Goal: Task Accomplishment & Management: Manage account settings

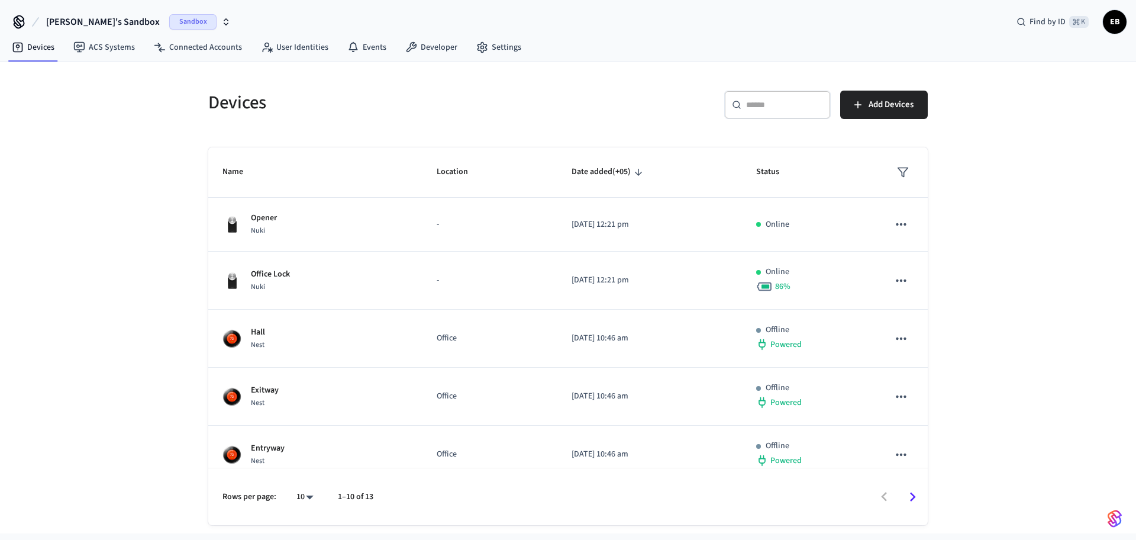
click at [99, 25] on span "[PERSON_NAME]'s Sandbox" at bounding box center [103, 22] width 114 height 14
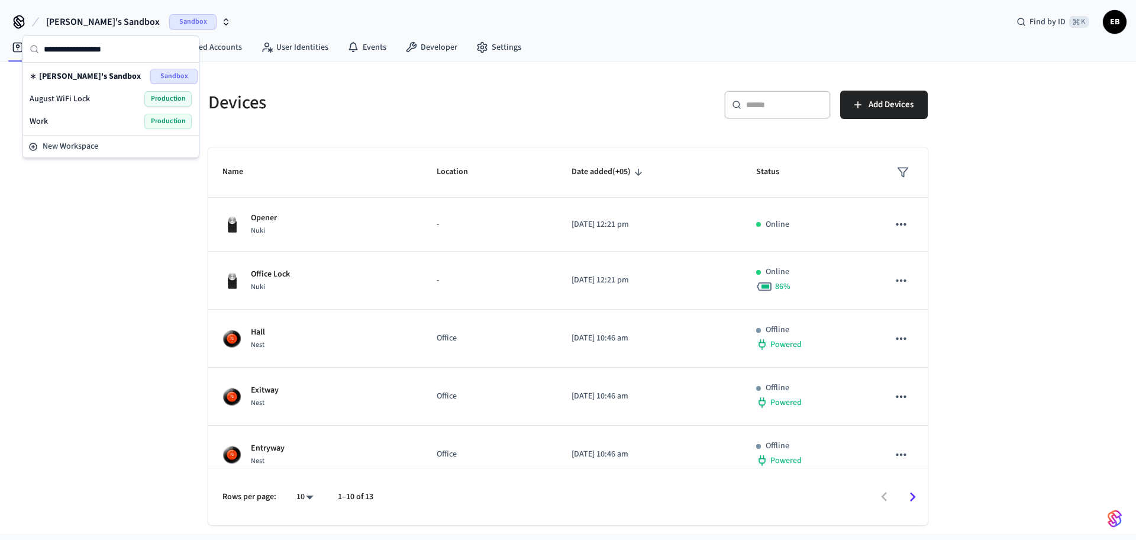
click at [84, 120] on div "Work Production" at bounding box center [111, 121] width 162 height 15
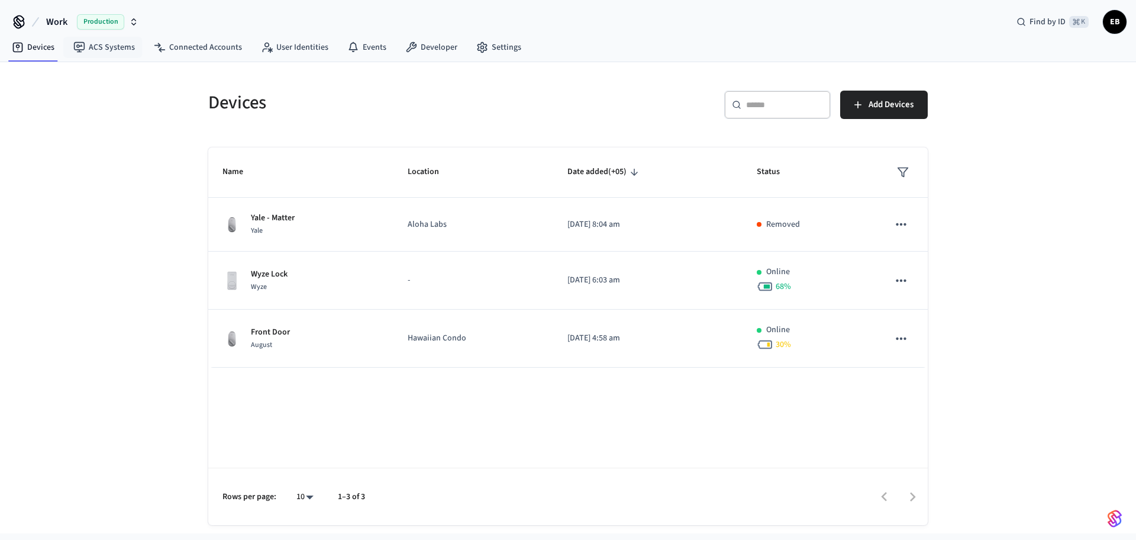
click at [97, 28] on span "Production" at bounding box center [100, 21] width 47 height 15
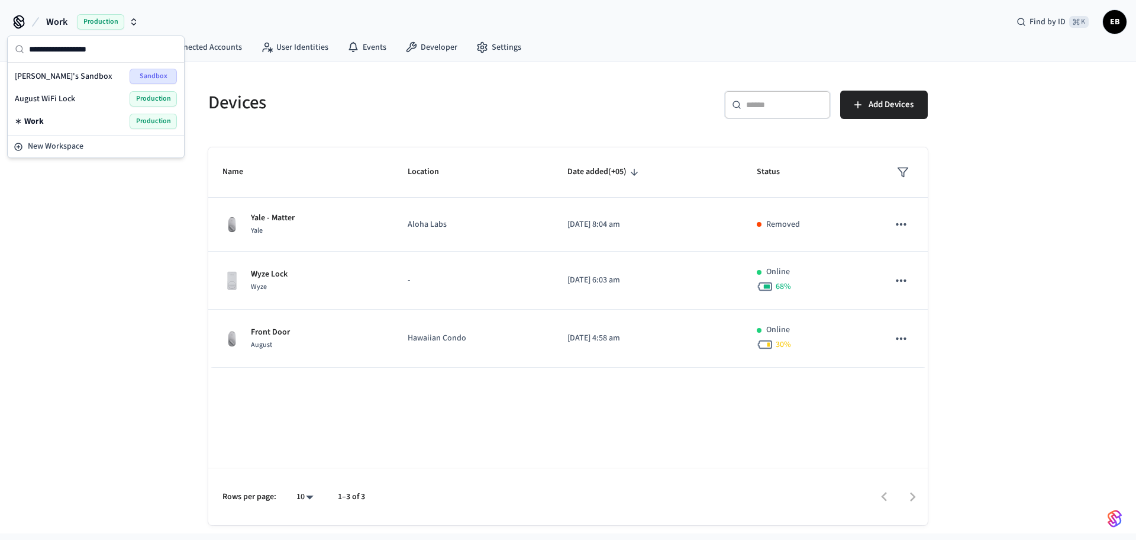
click at [80, 101] on div "August WiFi Lock Production" at bounding box center [96, 98] width 162 height 15
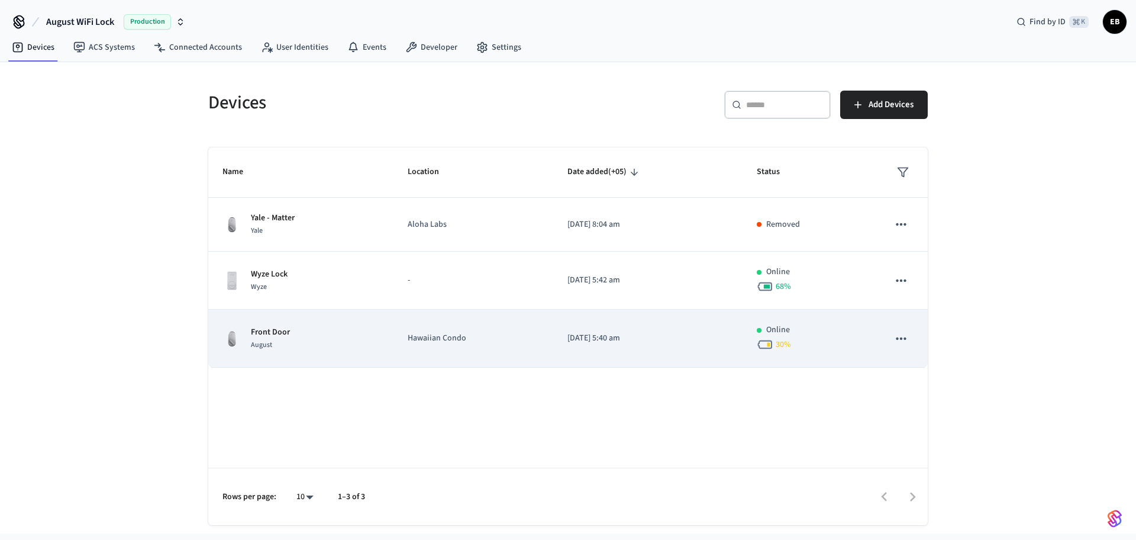
click at [324, 336] on div "Front Door August" at bounding box center [300, 338] width 157 height 25
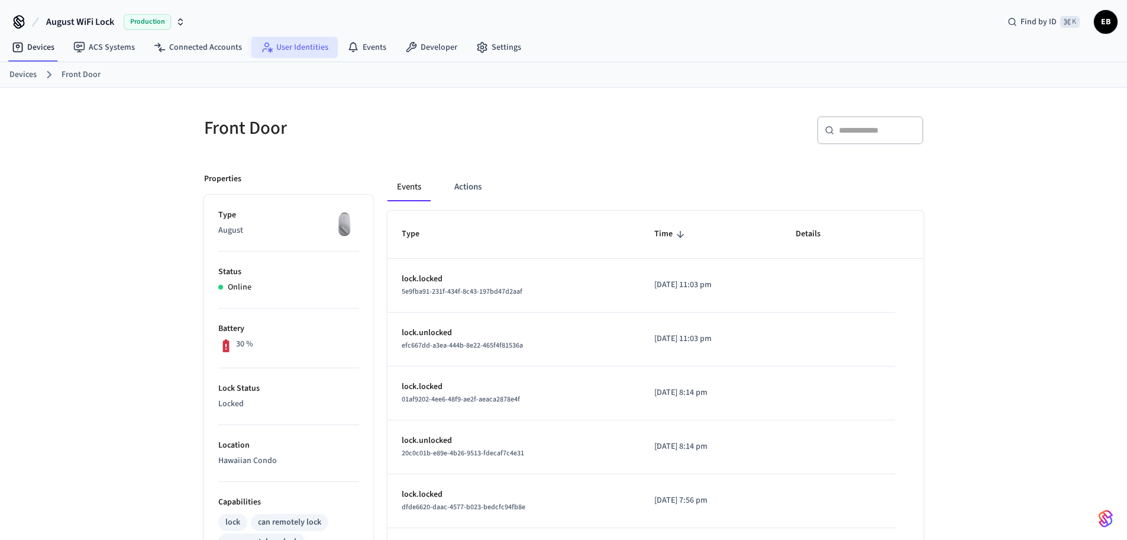
click at [308, 51] on link "User Identities" at bounding box center [294, 47] width 86 height 21
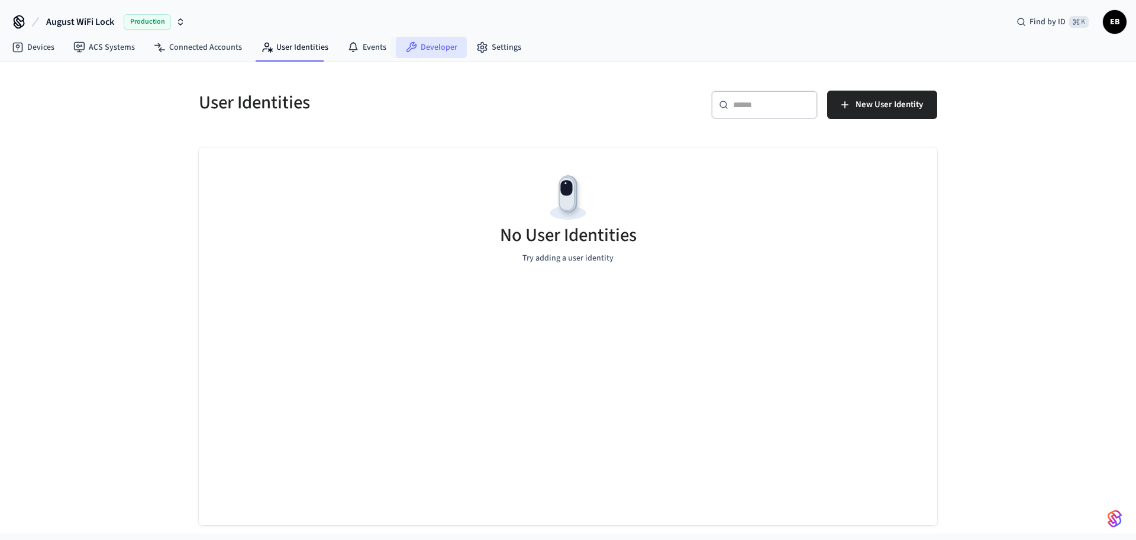
click at [412, 43] on link "Developer" at bounding box center [431, 47] width 71 height 21
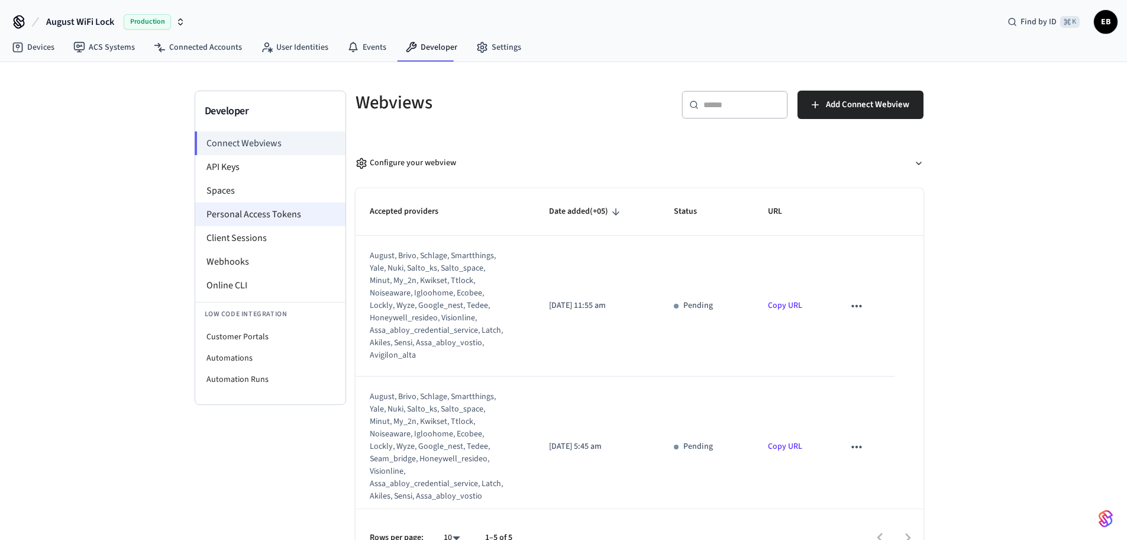
click at [293, 208] on li "Personal Access Tokens" at bounding box center [270, 214] width 150 height 24
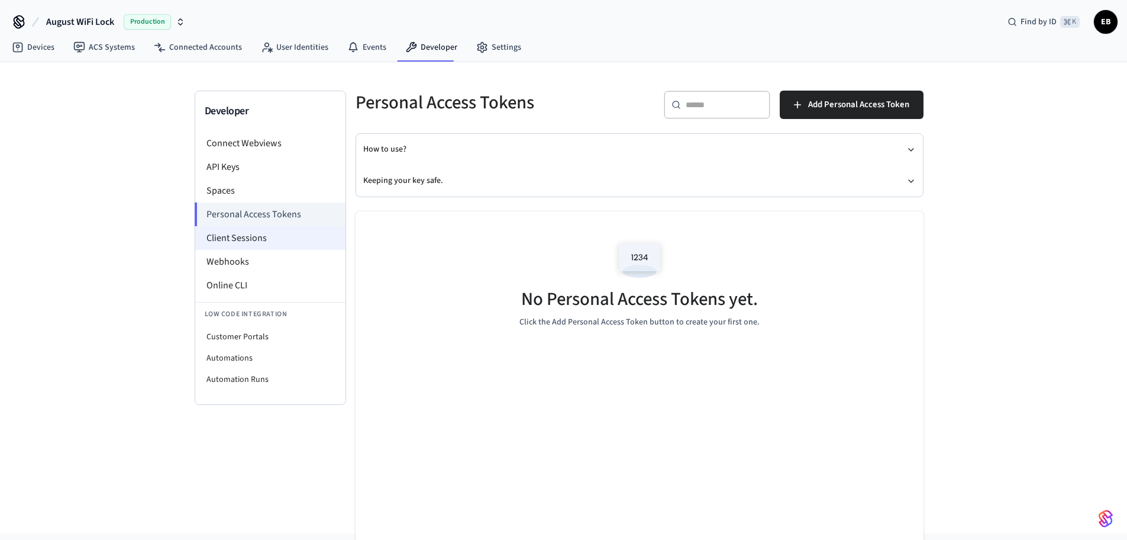
click at [272, 244] on li "Client Sessions" at bounding box center [270, 238] width 150 height 24
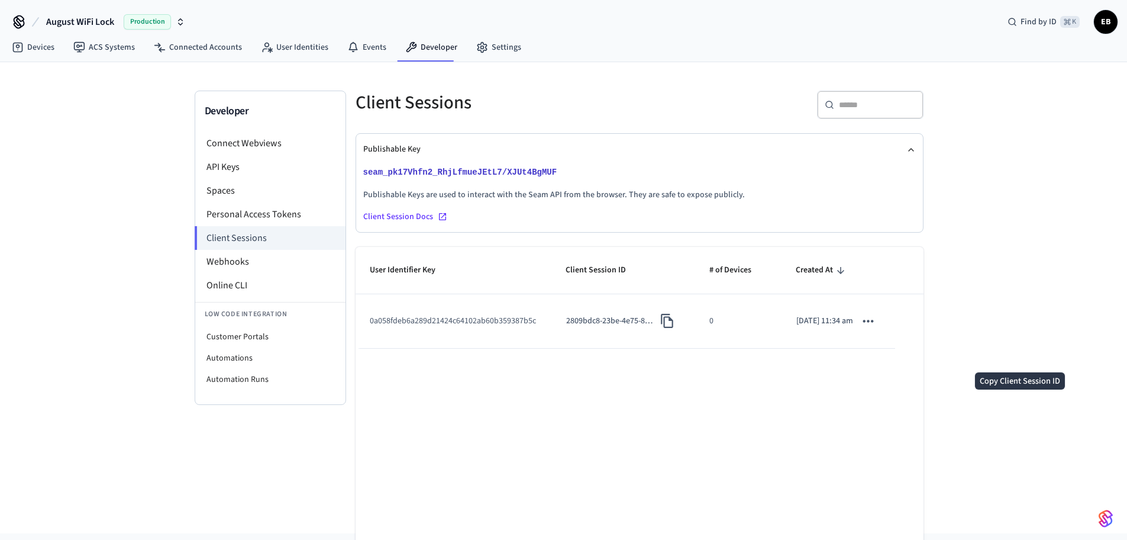
click at [663, 328] on icon "Copy Client Session ID" at bounding box center [667, 320] width 15 height 15
click at [43, 51] on link "Devices" at bounding box center [33, 47] width 62 height 21
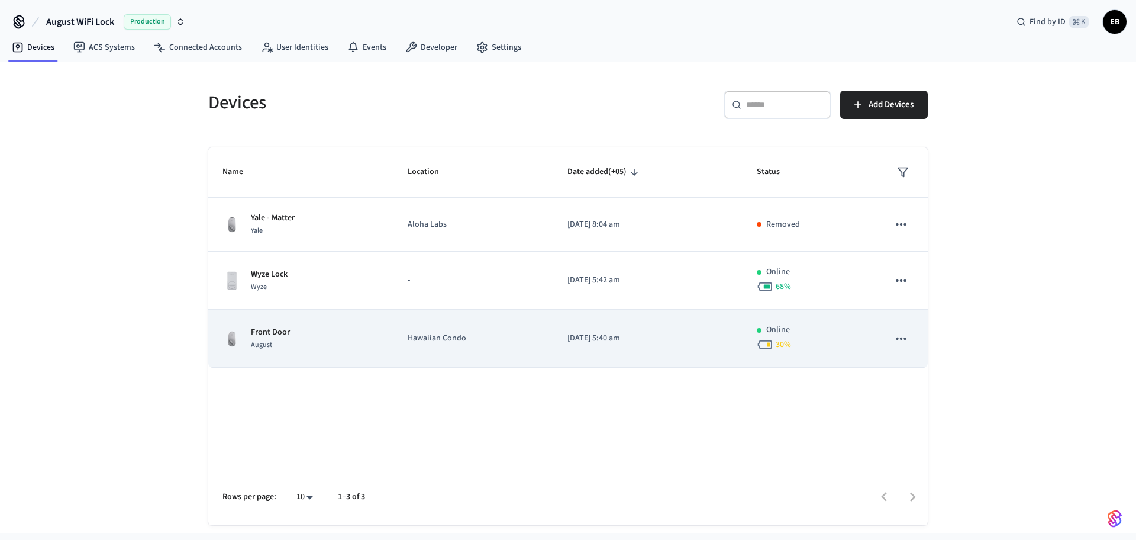
click at [349, 338] on div "Front Door August" at bounding box center [300, 338] width 157 height 25
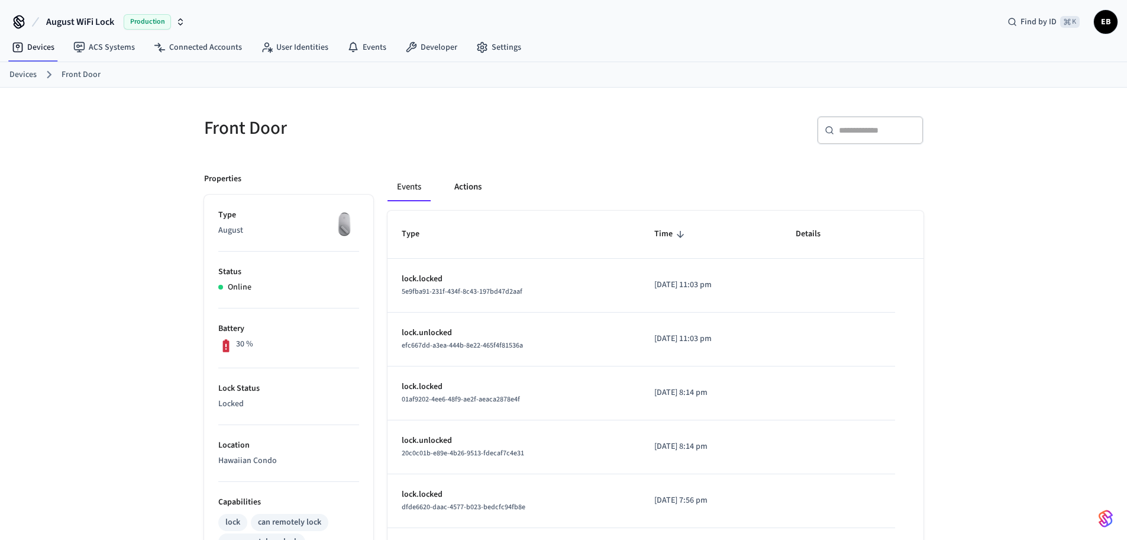
click at [462, 189] on button "Actions" at bounding box center [468, 187] width 46 height 28
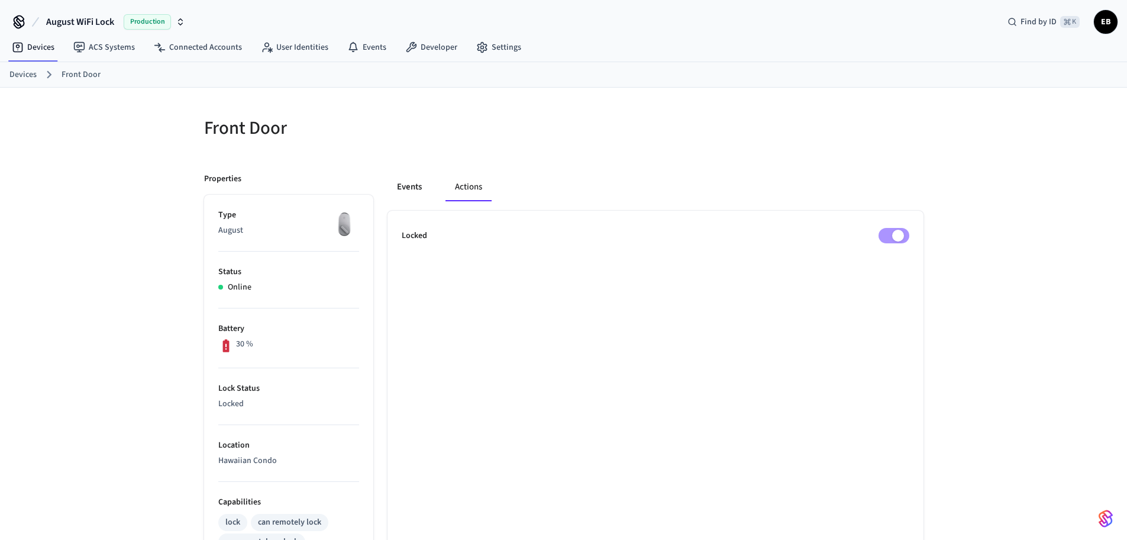
click at [424, 190] on button "Events" at bounding box center [410, 187] width 44 height 28
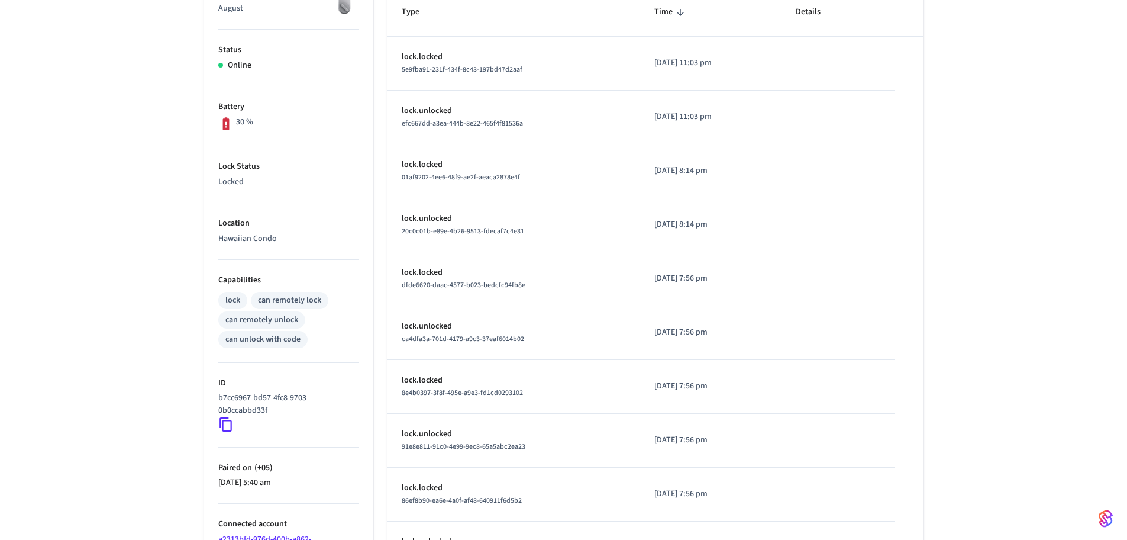
scroll to position [314, 0]
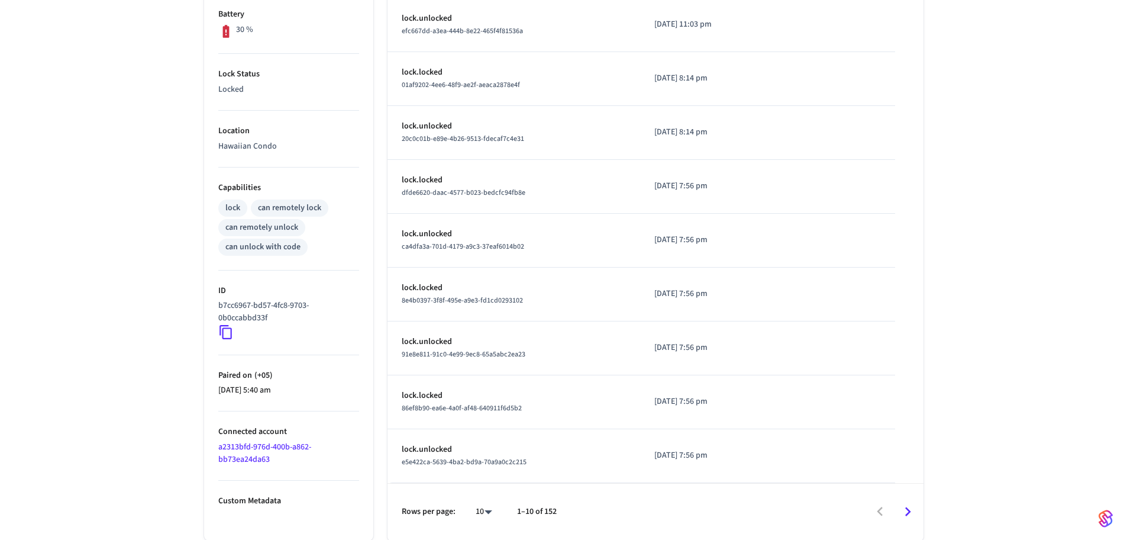
click at [904, 517] on icon "Go to next page" at bounding box center [908, 511] width 18 height 18
click at [899, 514] on icon "Go to next page" at bounding box center [908, 511] width 18 height 18
click at [877, 505] on icon "Go to previous page" at bounding box center [880, 511] width 18 height 18
click at [876, 515] on icon "Go to previous page" at bounding box center [880, 511] width 18 height 18
click at [905, 514] on icon "Go to next page" at bounding box center [908, 511] width 18 height 18
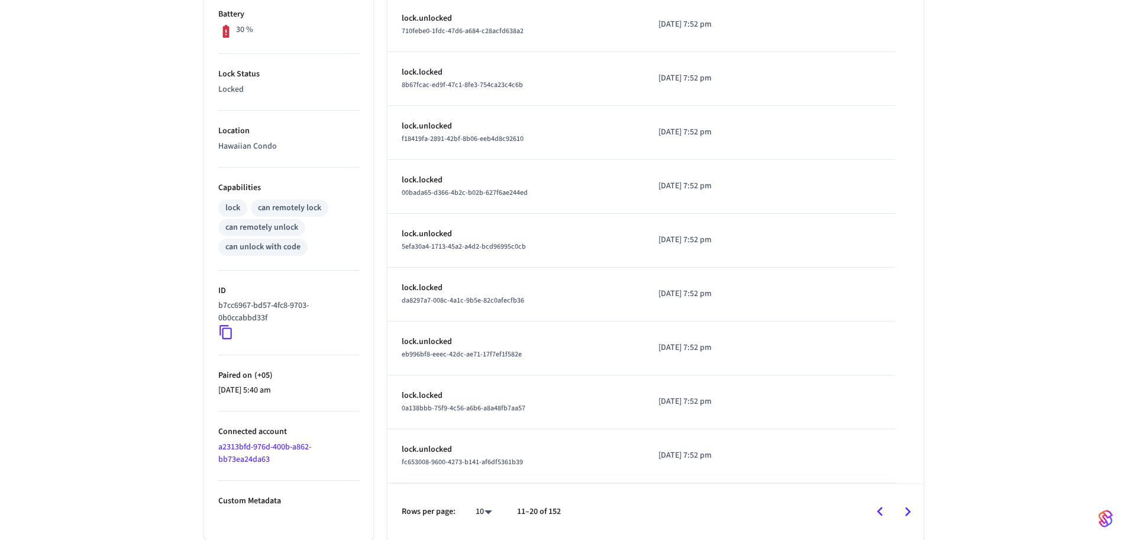
click at [905, 506] on icon "Go to next page" at bounding box center [908, 511] width 18 height 18
click at [902, 505] on icon "Go to next page" at bounding box center [908, 511] width 18 height 18
click at [908, 508] on icon "Go to next page" at bounding box center [908, 510] width 6 height 9
click at [908, 517] on icon "Go to next page" at bounding box center [908, 511] width 18 height 18
click at [903, 507] on icon "Go to next page" at bounding box center [908, 511] width 18 height 18
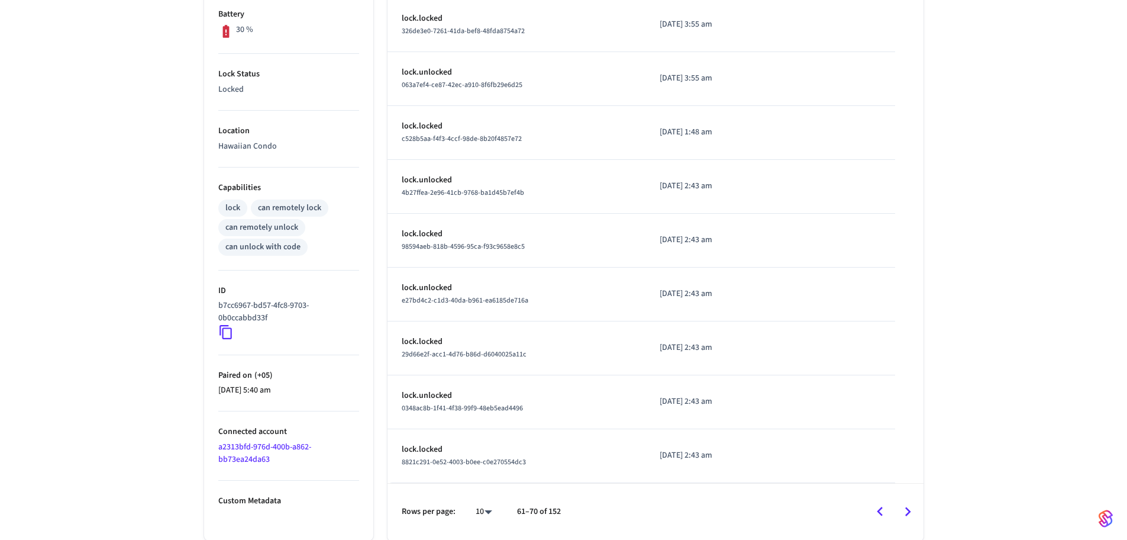
click at [922, 506] on div "Rows per page: 10 ** 61–70 of 152" at bounding box center [656, 511] width 536 height 57
click at [912, 508] on icon "Go to next page" at bounding box center [908, 511] width 18 height 18
click at [890, 510] on button "Go to previous page" at bounding box center [880, 512] width 28 height 28
click at [886, 510] on icon "Go to previous page" at bounding box center [880, 511] width 18 height 18
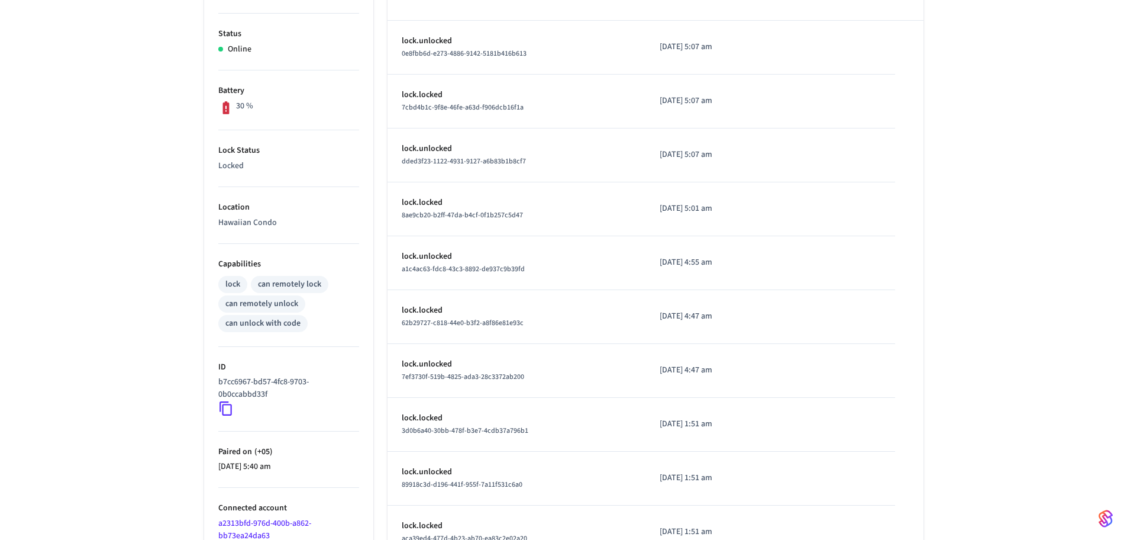
scroll to position [0, 0]
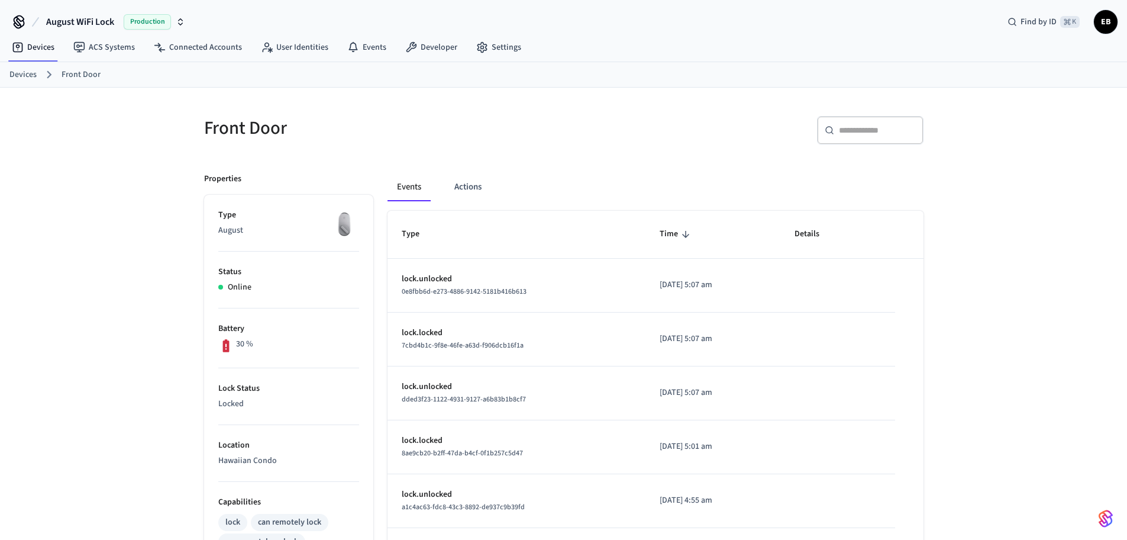
click at [92, 23] on span "August WiFi Lock" at bounding box center [80, 22] width 68 height 14
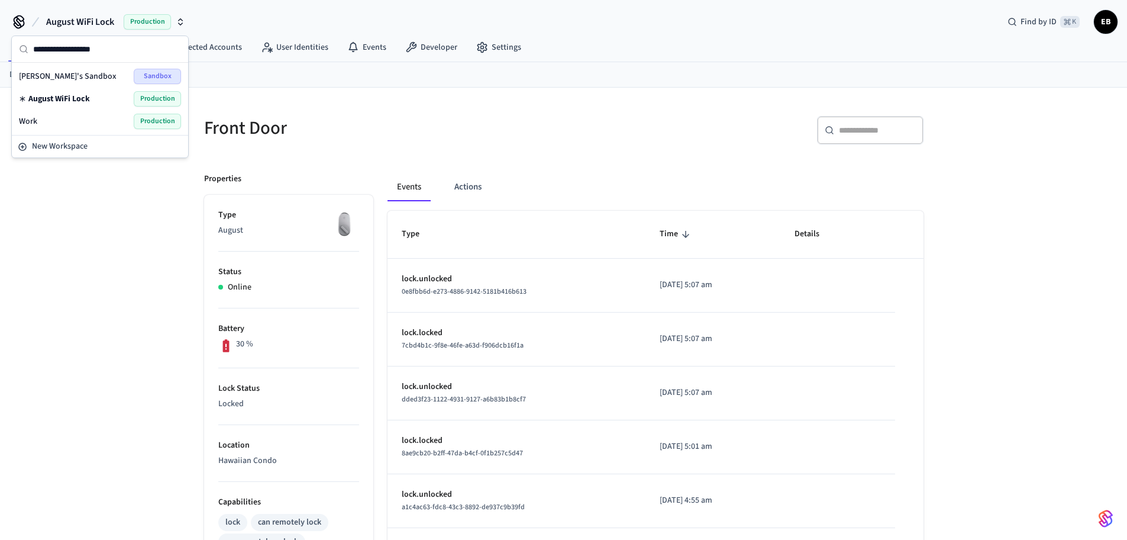
click at [98, 76] on div "Евгений's Sandbox Sandbox" at bounding box center [100, 76] width 162 height 15
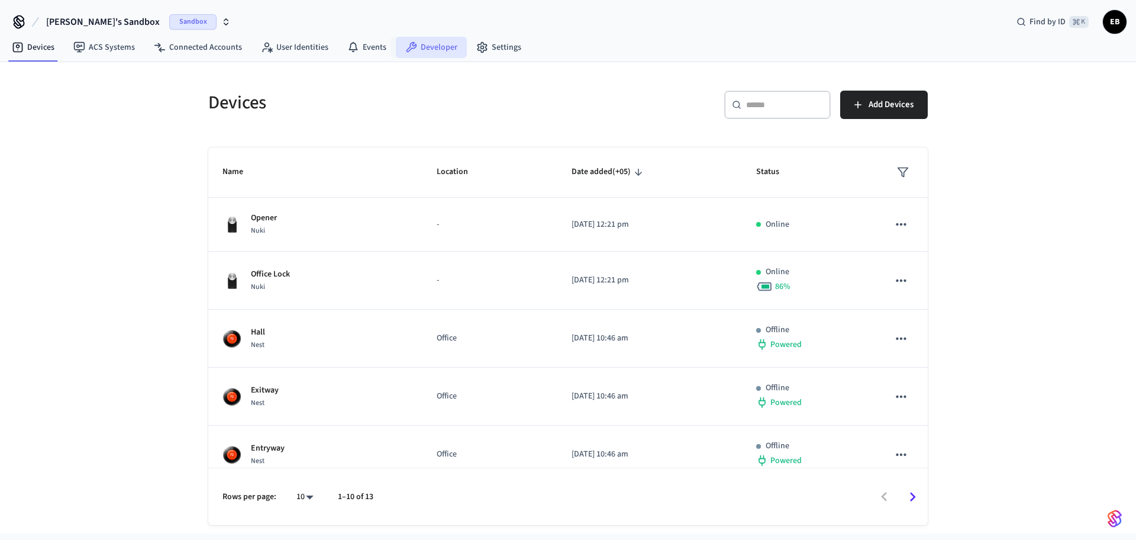
click at [411, 47] on icon at bounding box center [411, 47] width 11 height 11
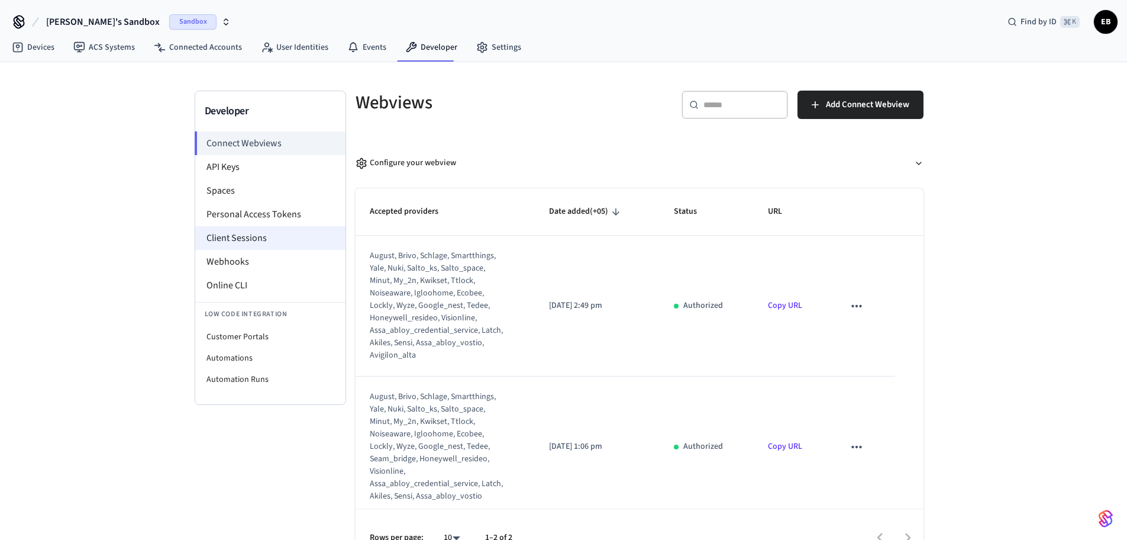
click at [249, 243] on li "Client Sessions" at bounding box center [270, 238] width 150 height 24
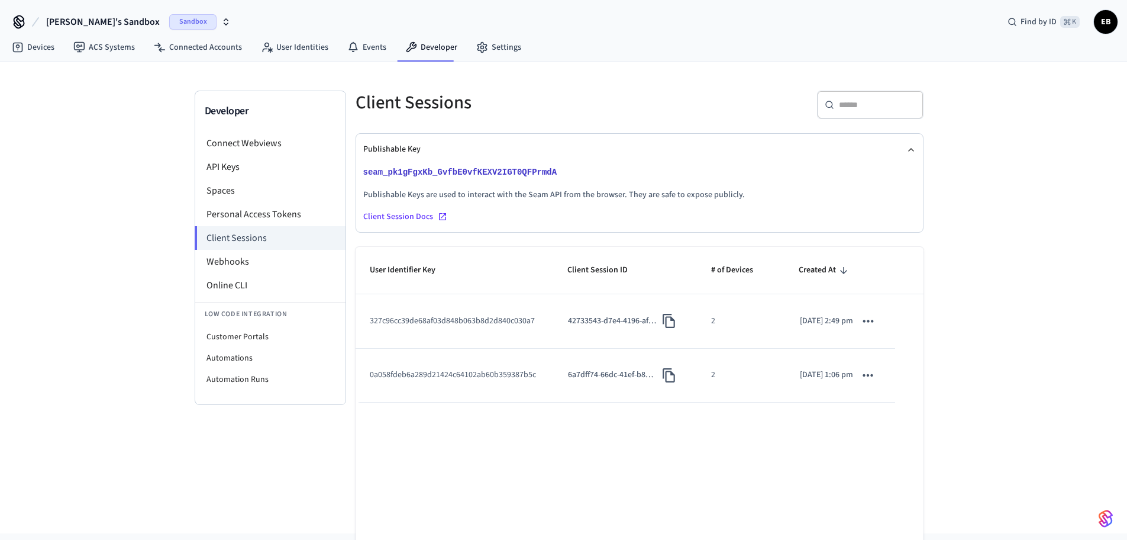
click at [519, 337] on td "327c96cc39de68af03d848b063b8d2d840c030a7" at bounding box center [455, 321] width 198 height 54
click at [706, 340] on td "2" at bounding box center [740, 321] width 87 height 54
click at [472, 341] on td "327c96cc39de68af03d848b063b8d2d840c030a7" at bounding box center [455, 321] width 198 height 54
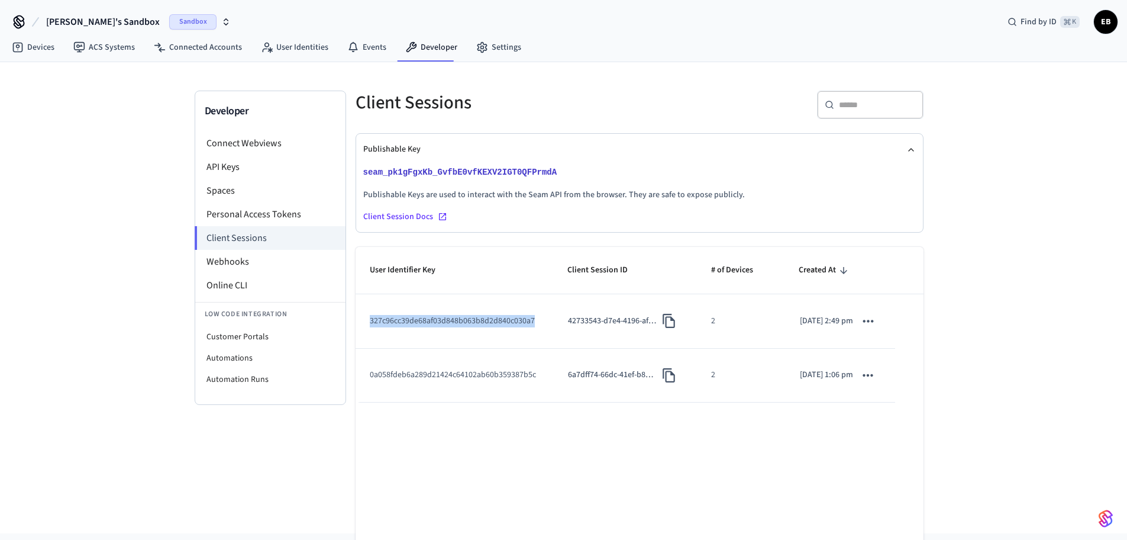
copy td "327c96cc39de68af03d848b063b8d2d840c030a7"
click at [708, 339] on td "2" at bounding box center [740, 321] width 87 height 54
click at [235, 262] on li "Webhooks" at bounding box center [270, 262] width 150 height 24
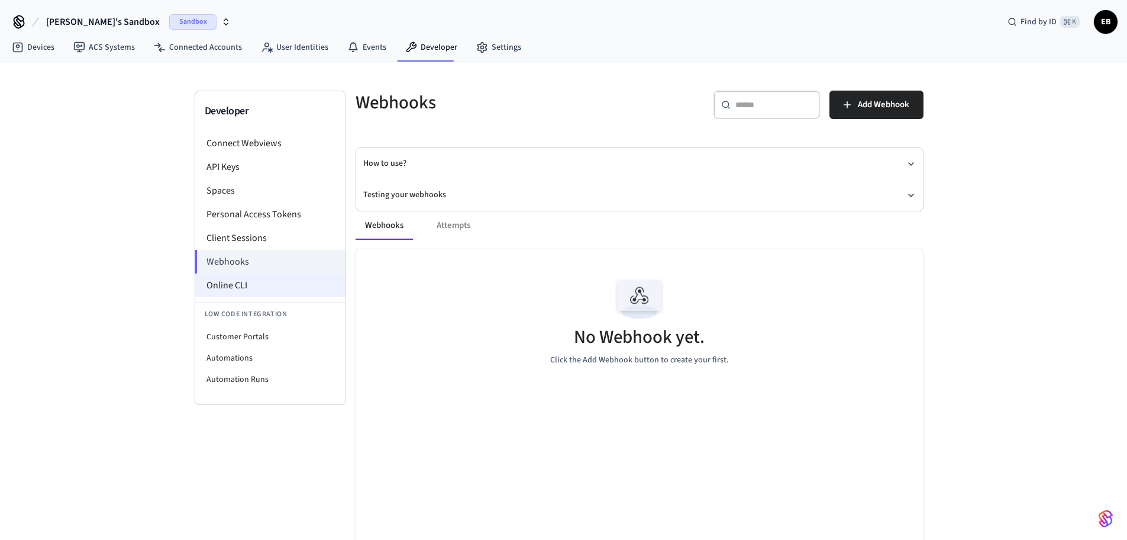
click at [251, 280] on li "Online CLI" at bounding box center [270, 285] width 150 height 24
click at [212, 214] on li "Personal Access Tokens" at bounding box center [270, 214] width 150 height 24
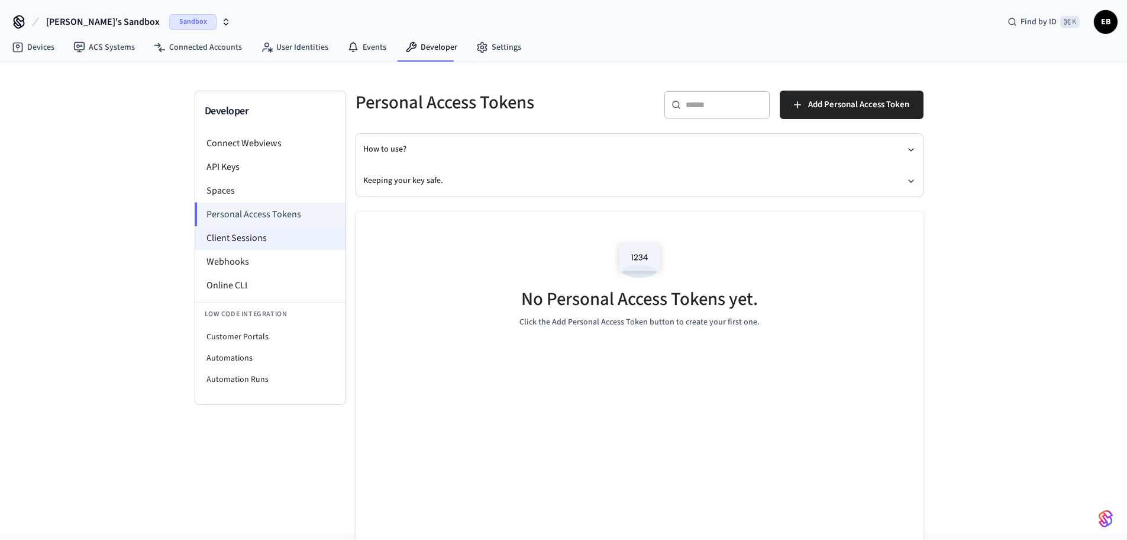
click at [233, 245] on li "Client Sessions" at bounding box center [270, 238] width 150 height 24
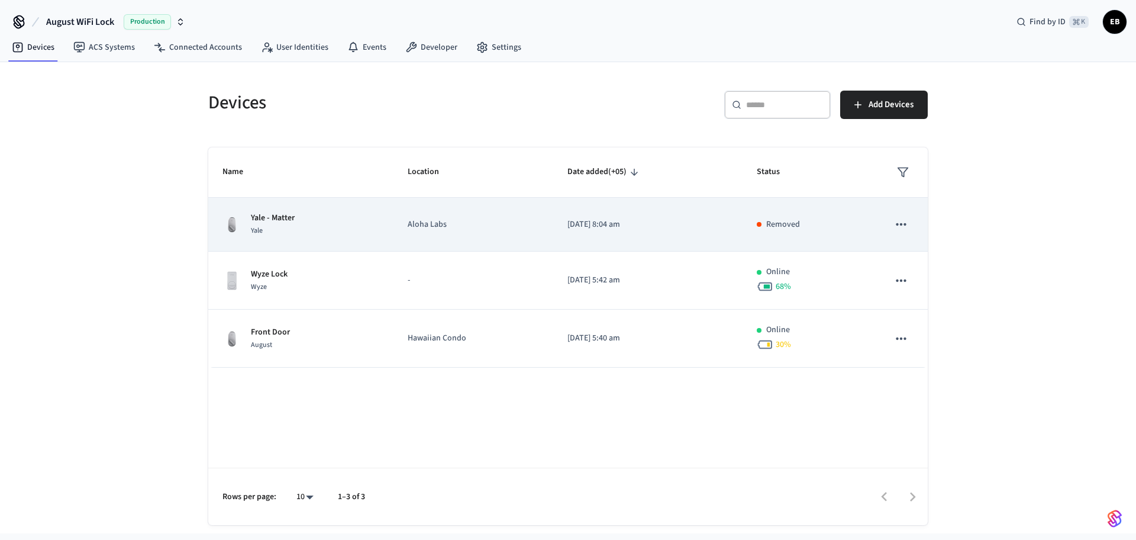
click at [344, 210] on td "Yale - Matter Yale" at bounding box center [300, 225] width 185 height 54
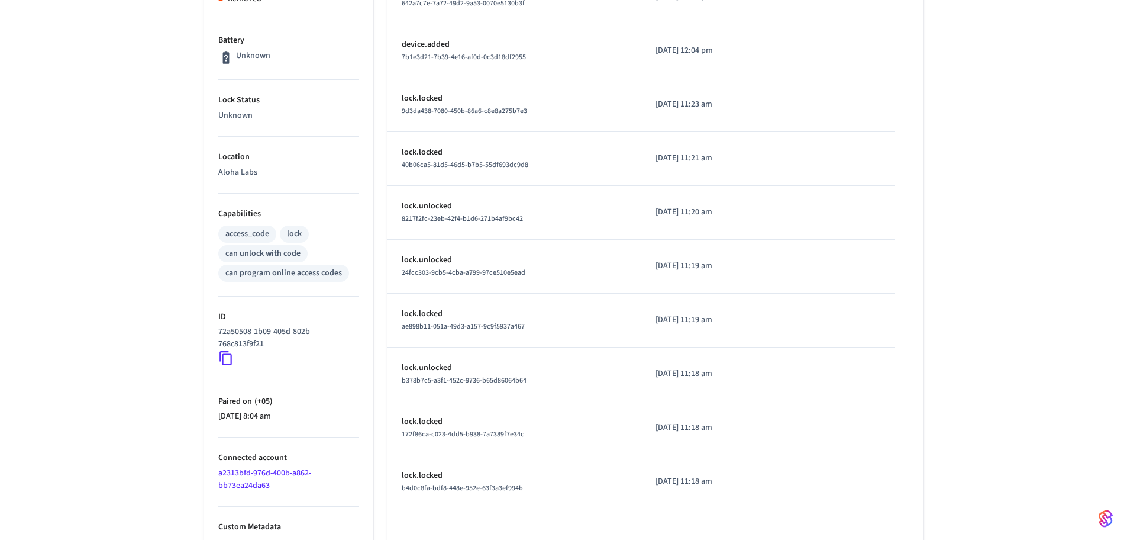
scroll to position [354, 0]
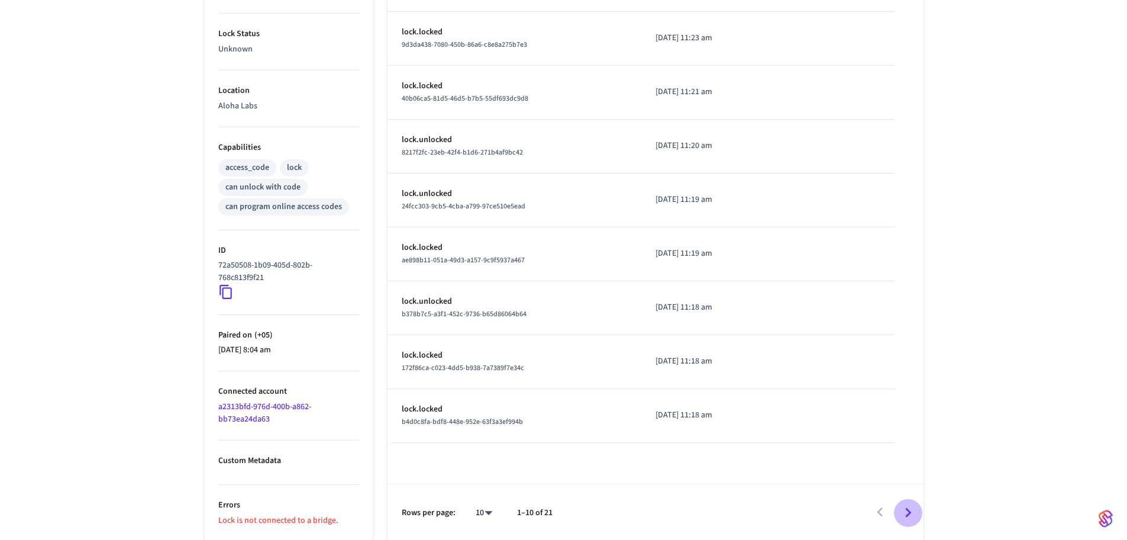
click at [916, 507] on icon "Go to next page" at bounding box center [908, 512] width 18 height 18
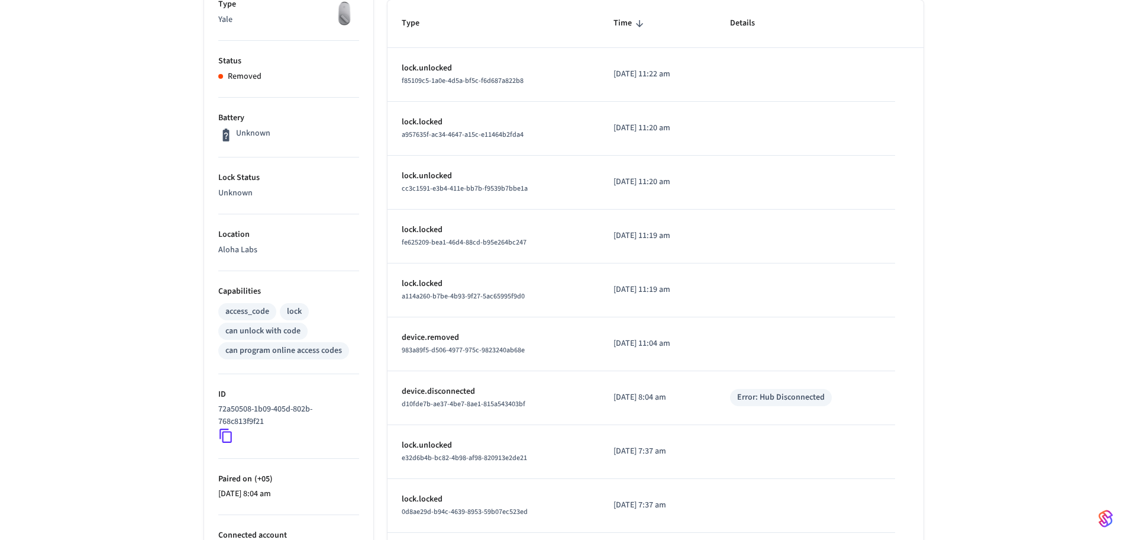
scroll to position [356, 0]
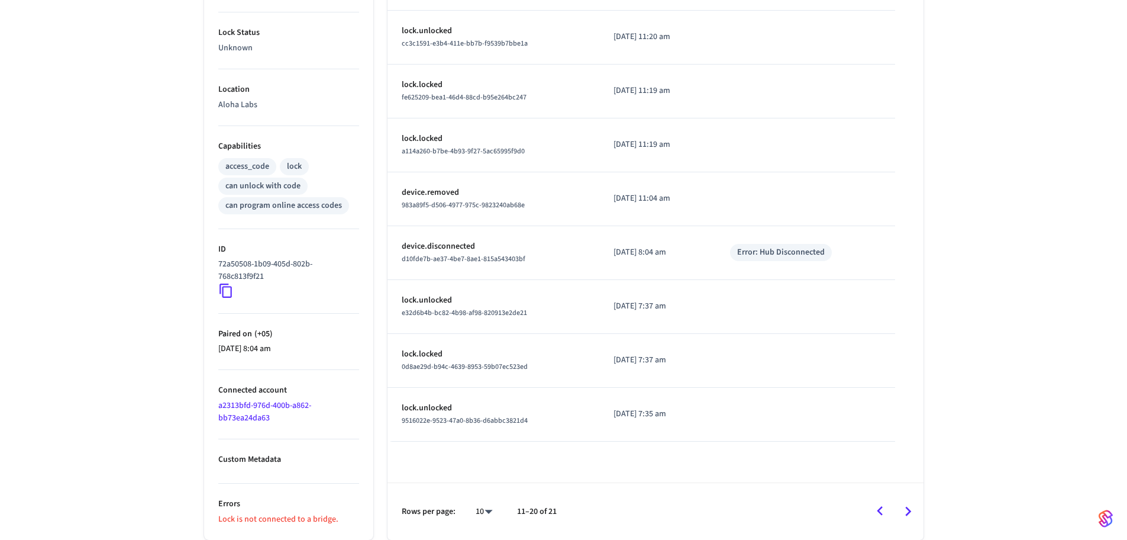
click at [875, 504] on icon "Go to previous page" at bounding box center [880, 511] width 18 height 18
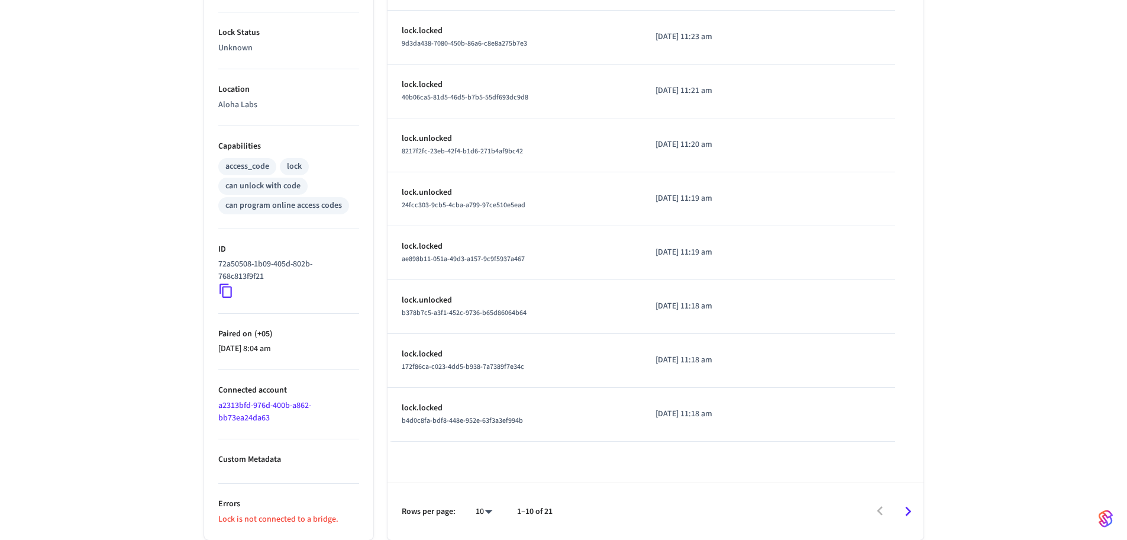
click at [910, 511] on icon "Go to next page" at bounding box center [908, 510] width 6 height 9
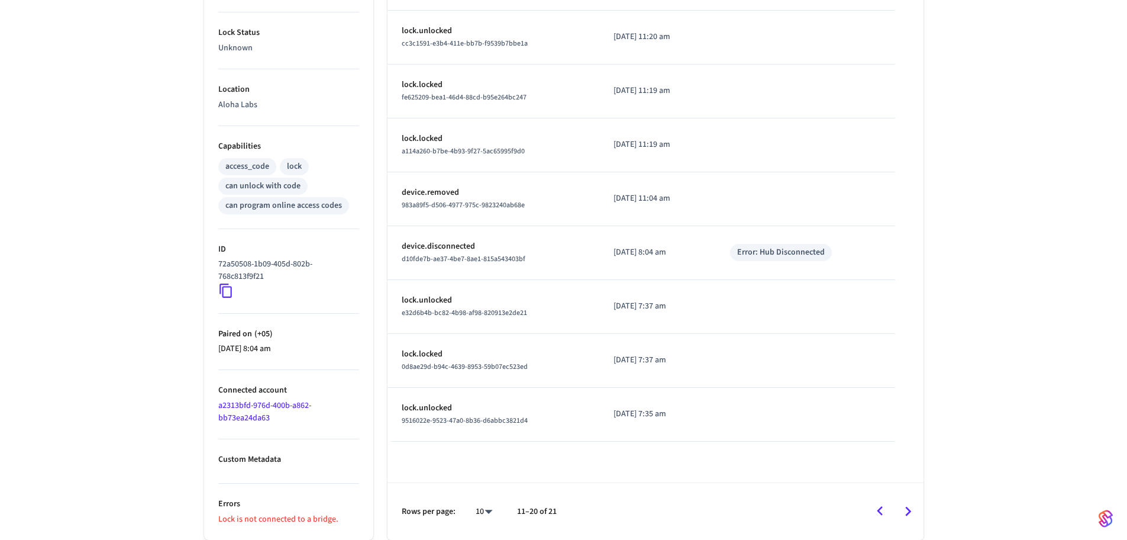
click at [904, 506] on icon "Go to next page" at bounding box center [908, 511] width 18 height 18
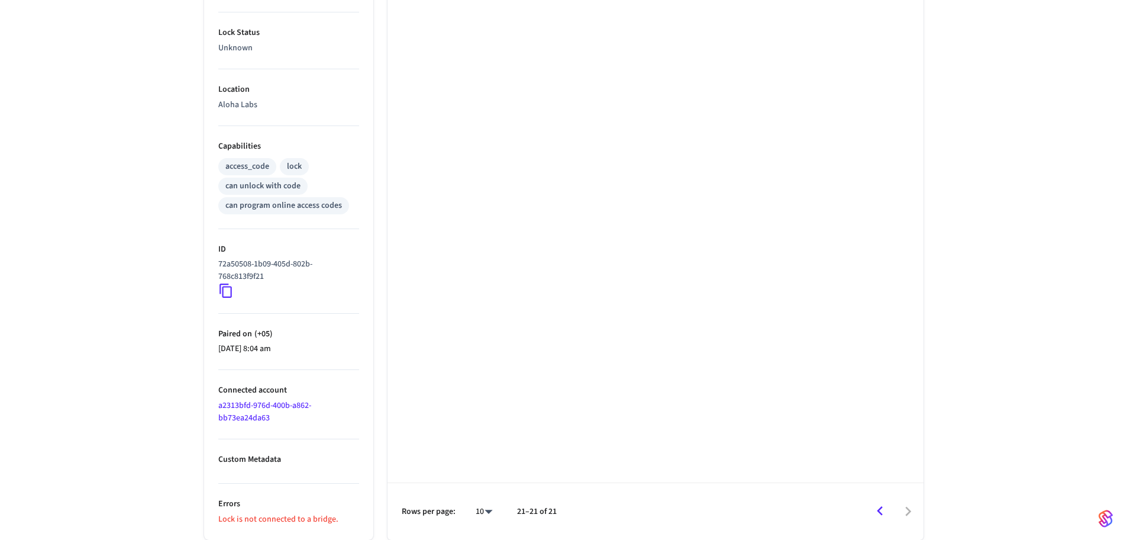
click at [875, 509] on icon "Go to previous page" at bounding box center [880, 511] width 18 height 18
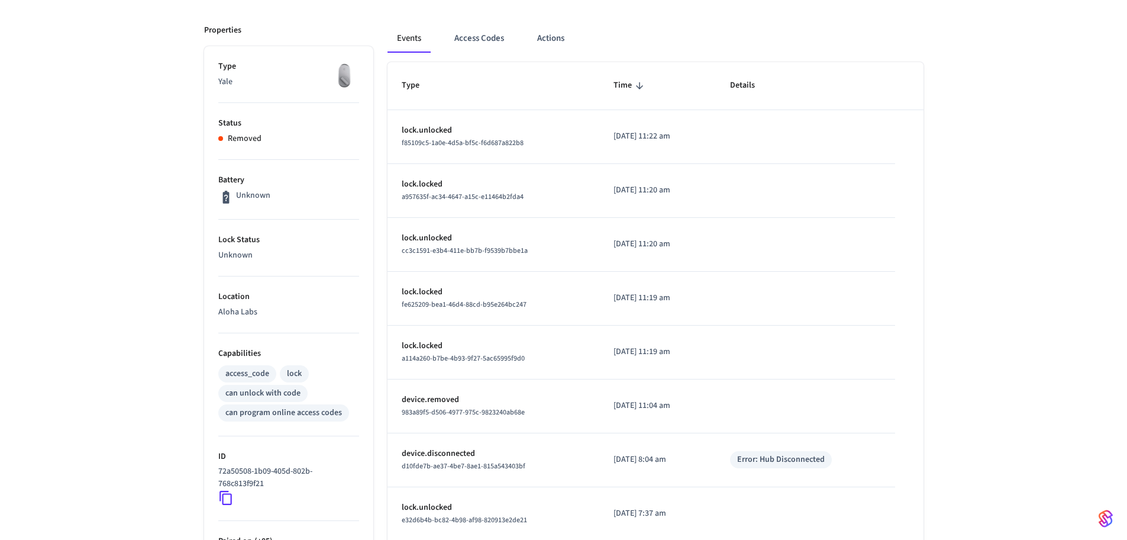
scroll to position [343, 0]
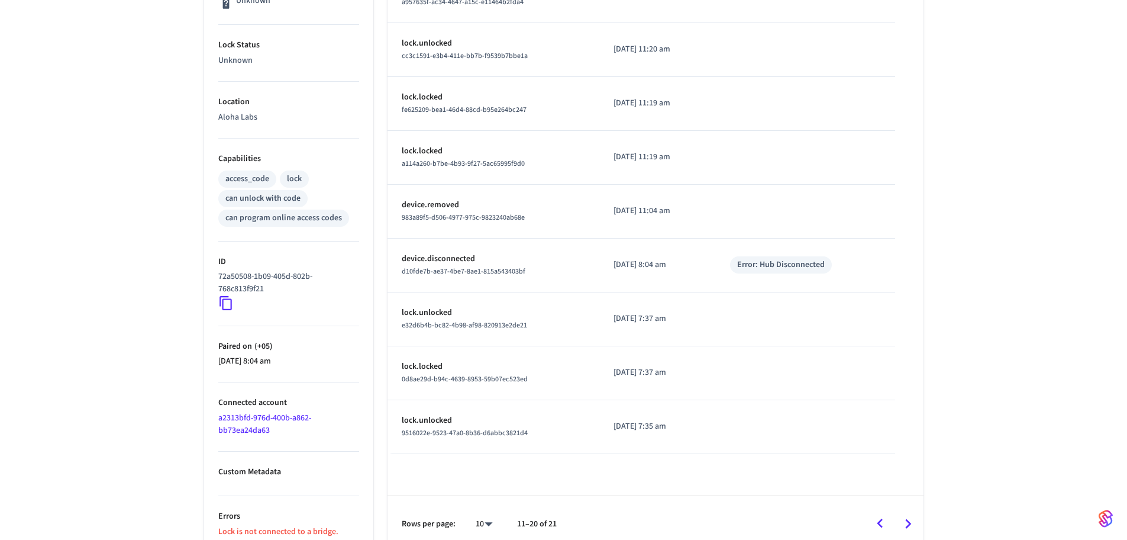
click at [875, 528] on icon "Go to previous page" at bounding box center [880, 523] width 18 height 18
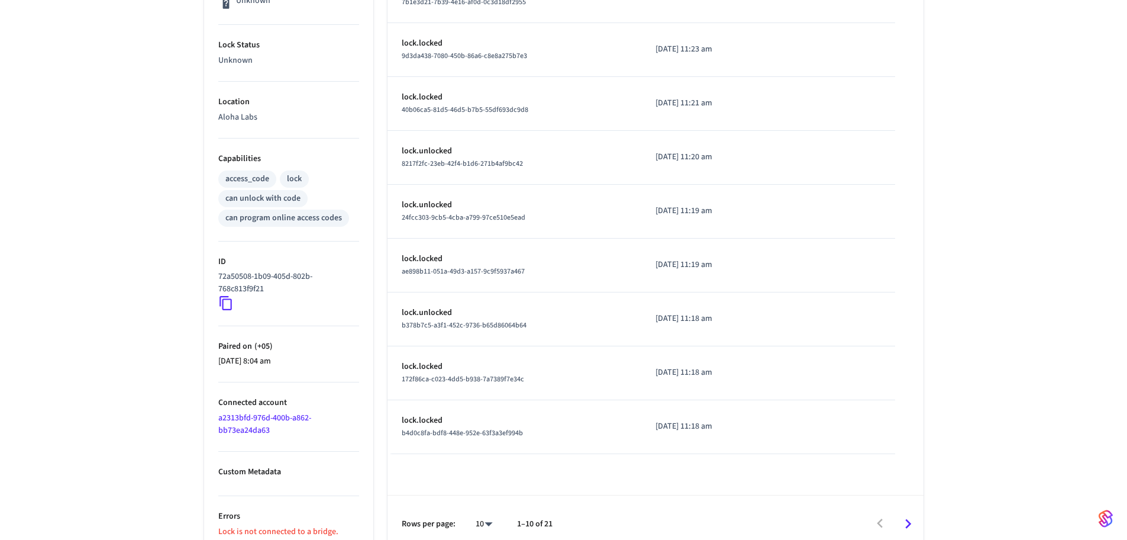
scroll to position [0, 0]
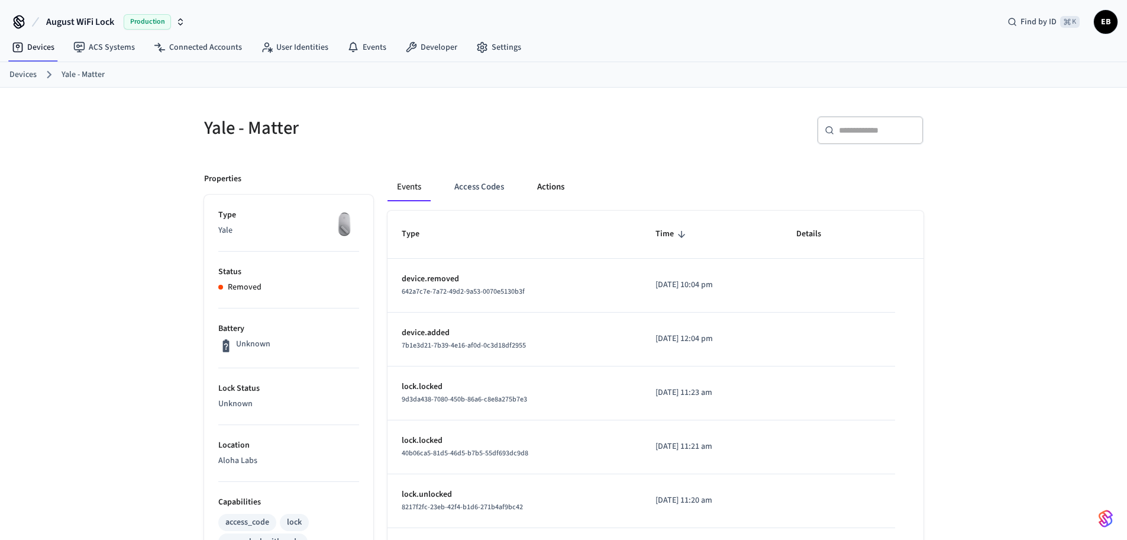
click at [541, 180] on button "Actions" at bounding box center [551, 187] width 46 height 28
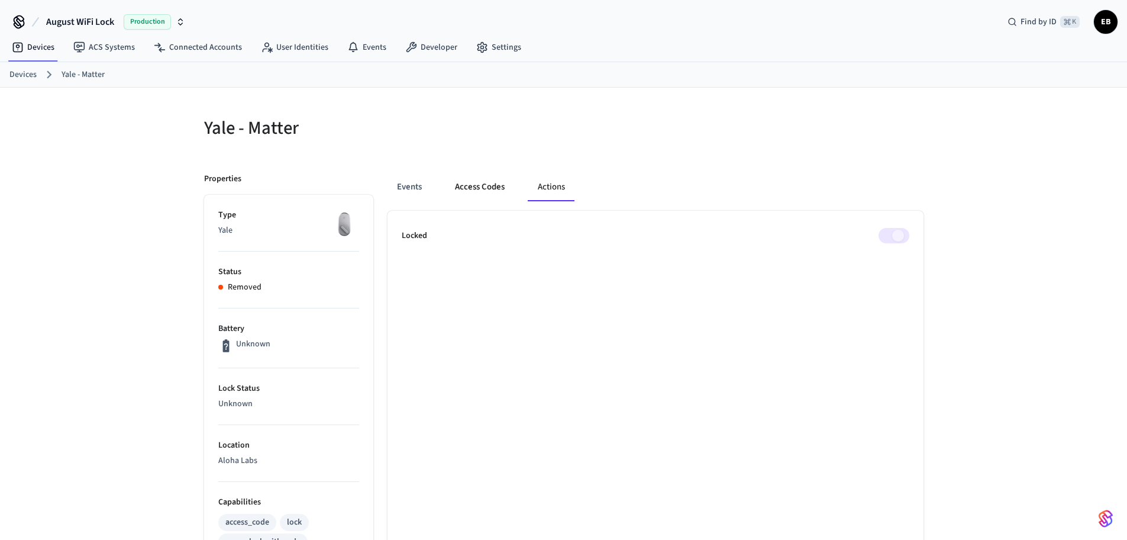
click at [477, 184] on button "Access Codes" at bounding box center [480, 187] width 69 height 28
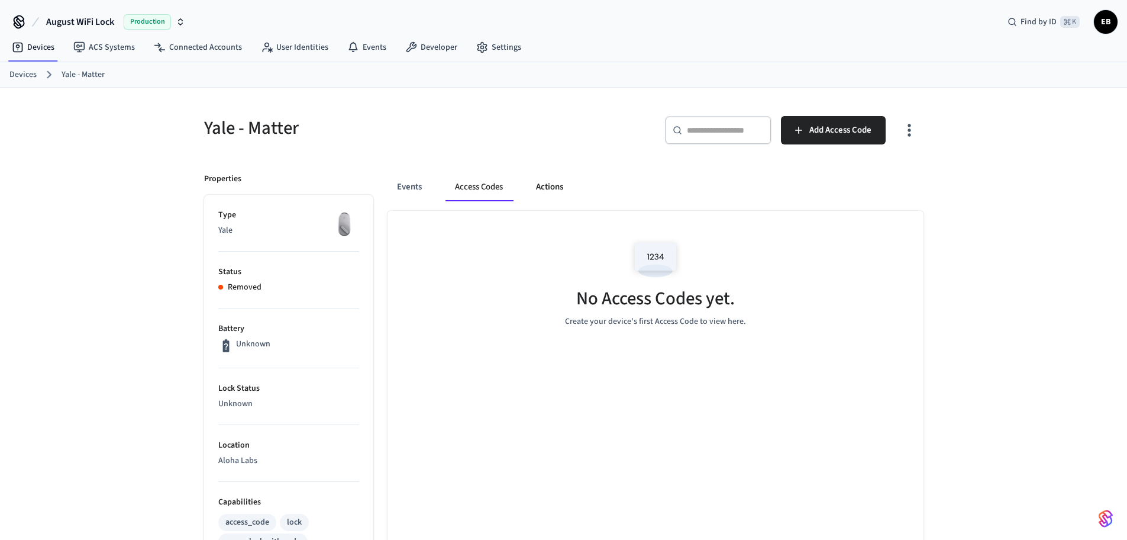
click at [548, 184] on button "Actions" at bounding box center [550, 187] width 46 height 28
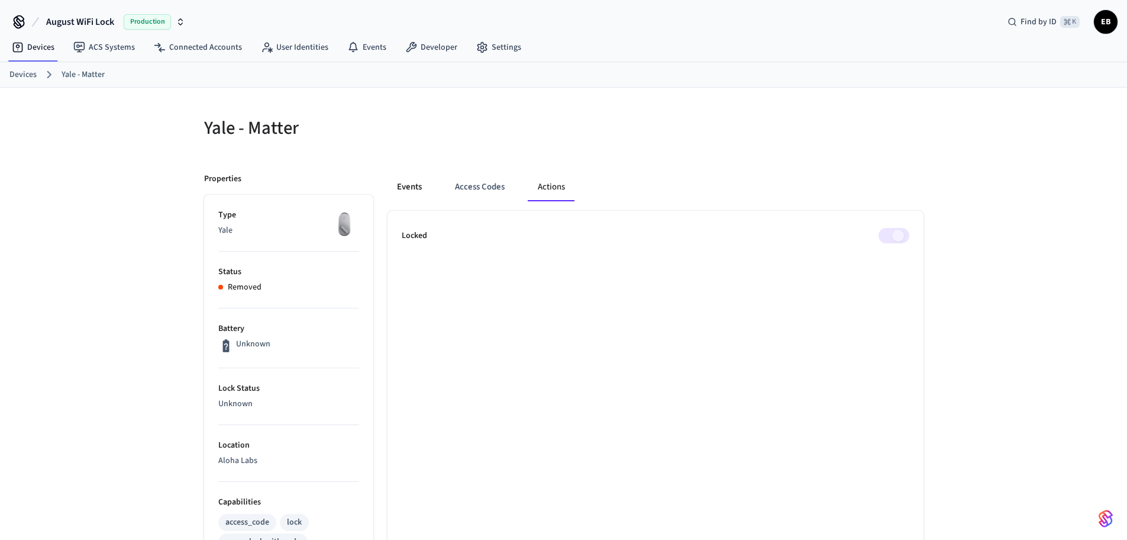
click at [415, 185] on button "Events" at bounding box center [410, 187] width 44 height 28
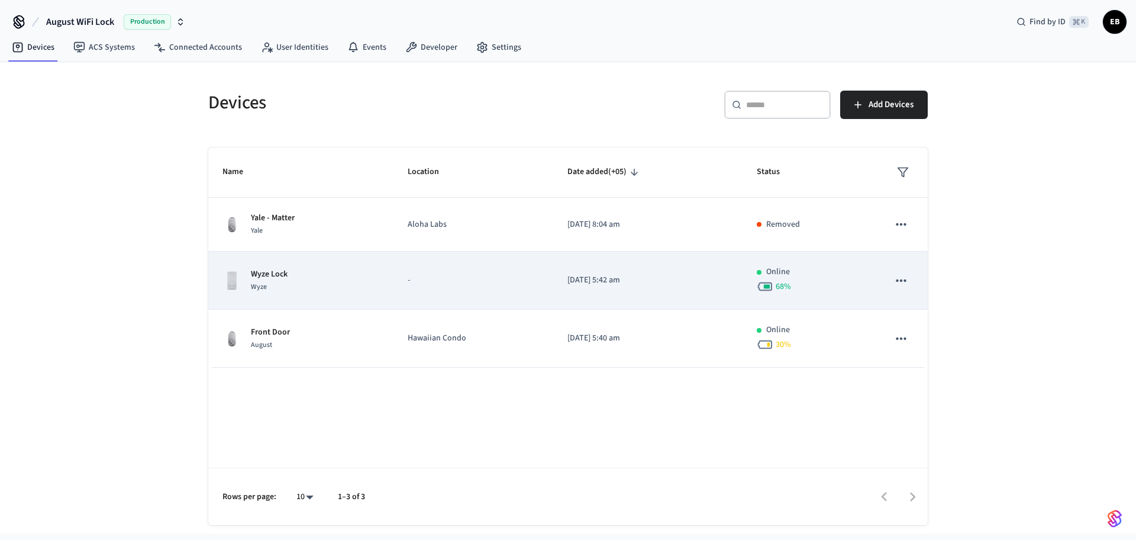
click at [323, 263] on td "Wyze Lock Wyze" at bounding box center [300, 280] width 185 height 58
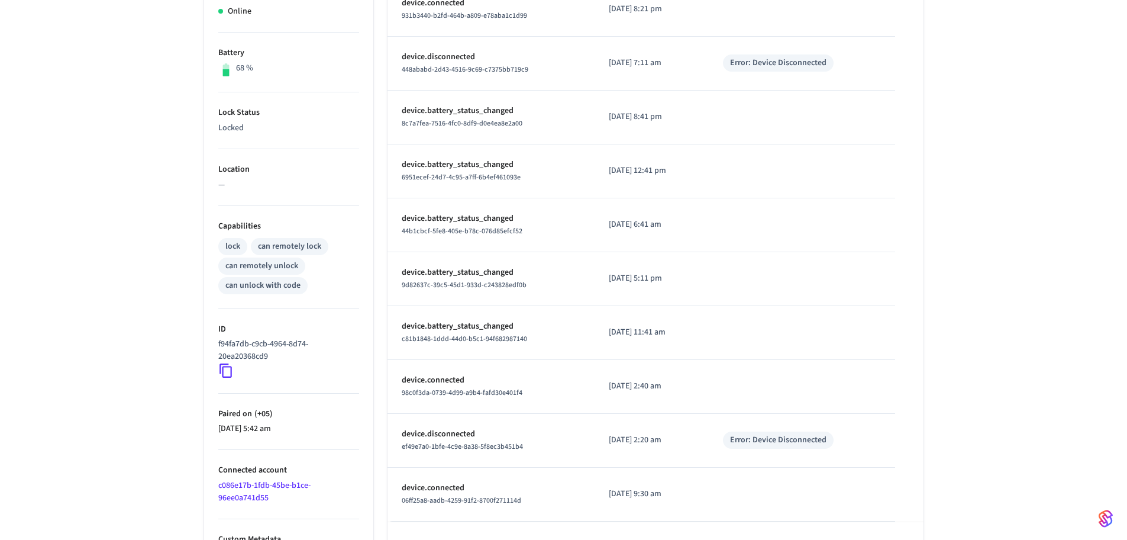
scroll to position [314, 0]
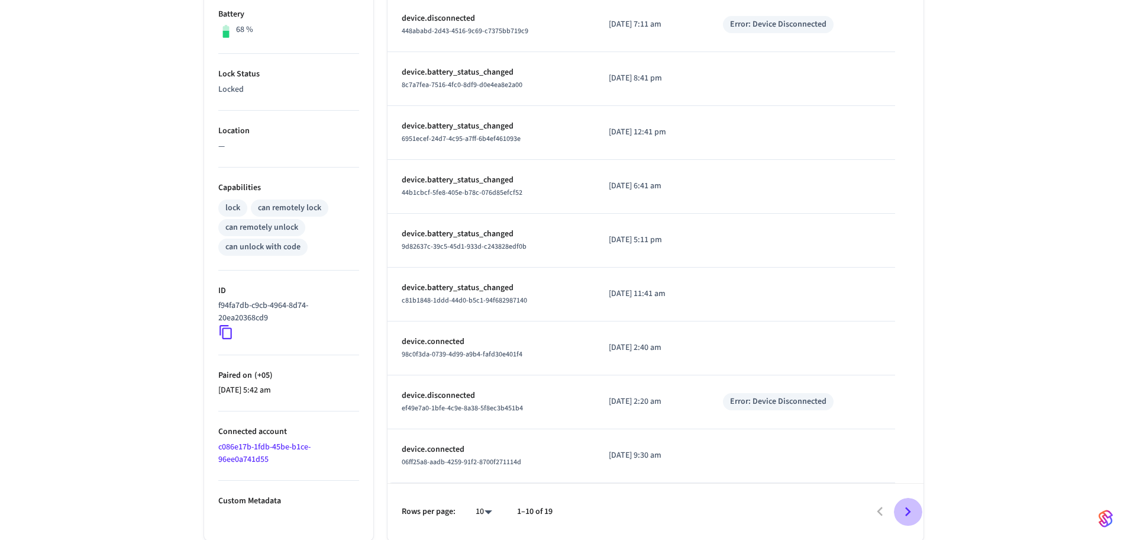
click at [915, 515] on icon "Go to next page" at bounding box center [908, 511] width 18 height 18
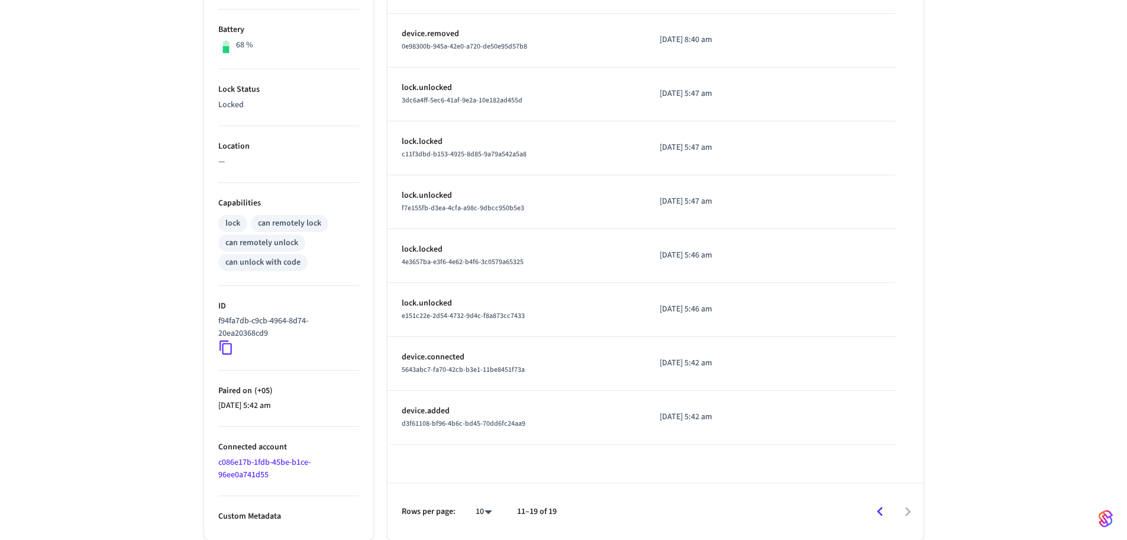
scroll to position [0, 0]
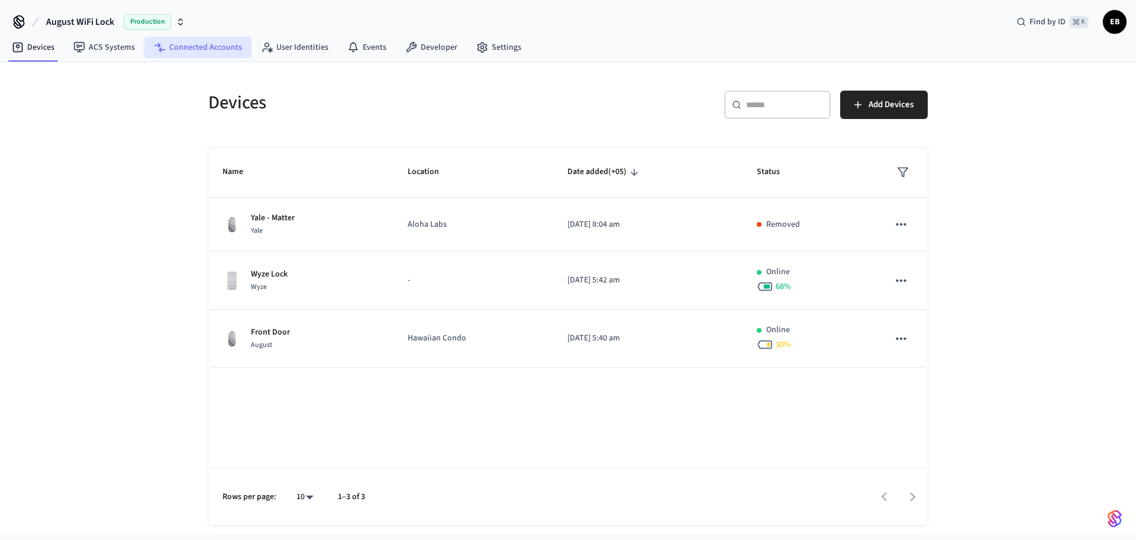
click at [220, 49] on link "Connected Accounts" at bounding box center [197, 47] width 107 height 21
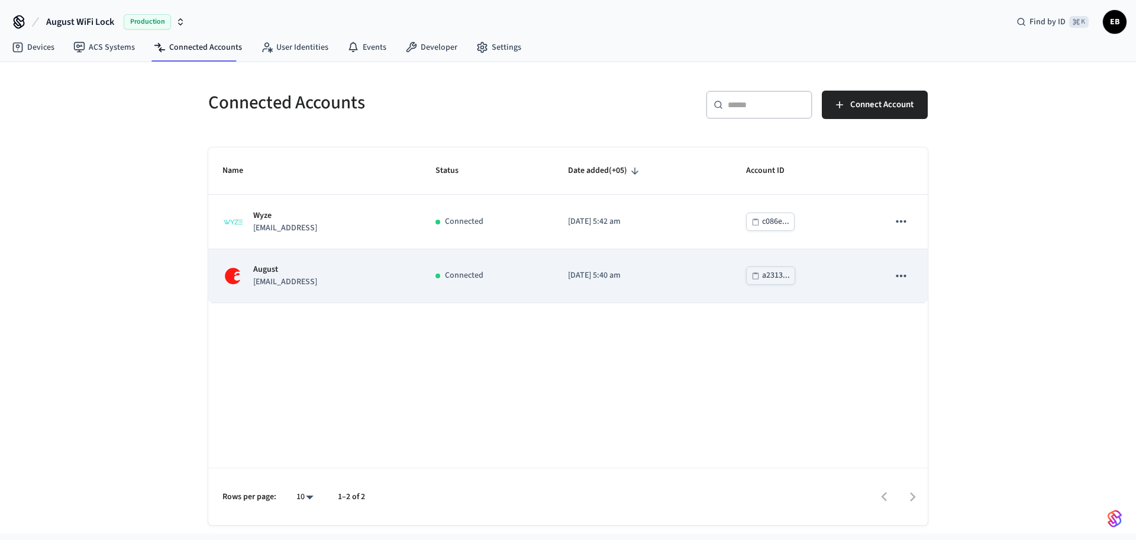
click at [317, 279] on p "yurii.yefimenko@frp.ai" at bounding box center [285, 282] width 64 height 12
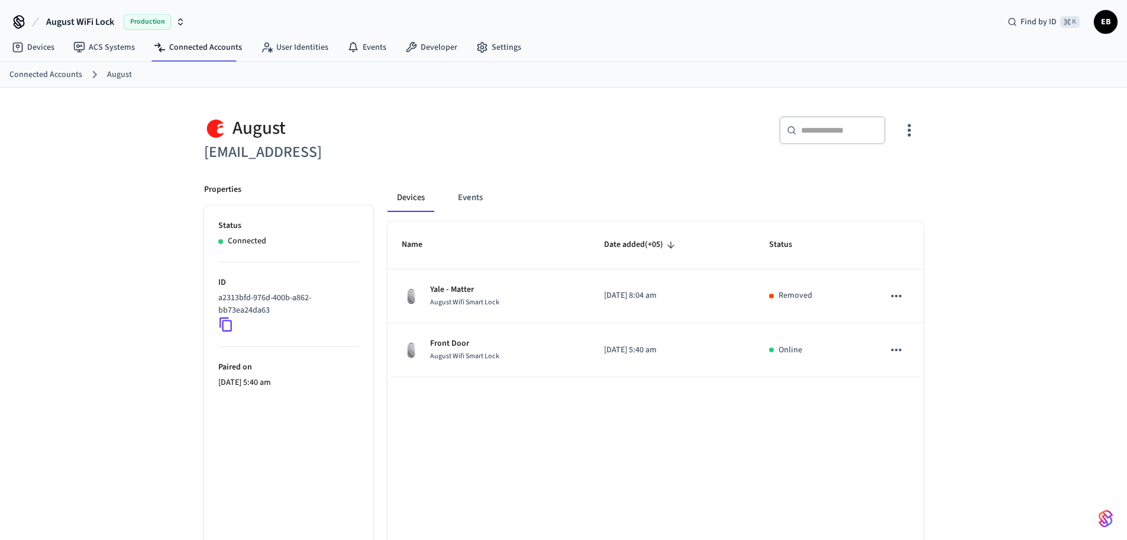
click at [231, 323] on icon at bounding box center [226, 324] width 12 height 14
click at [125, 53] on link "ACS Systems" at bounding box center [104, 47] width 80 height 21
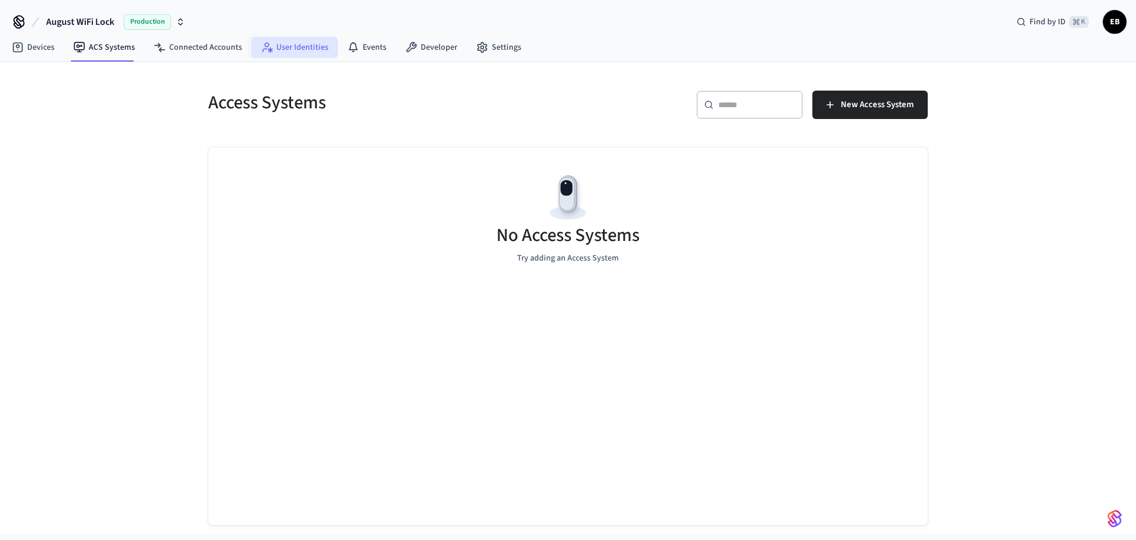
click at [273, 49] on link "User Identities" at bounding box center [294, 47] width 86 height 21
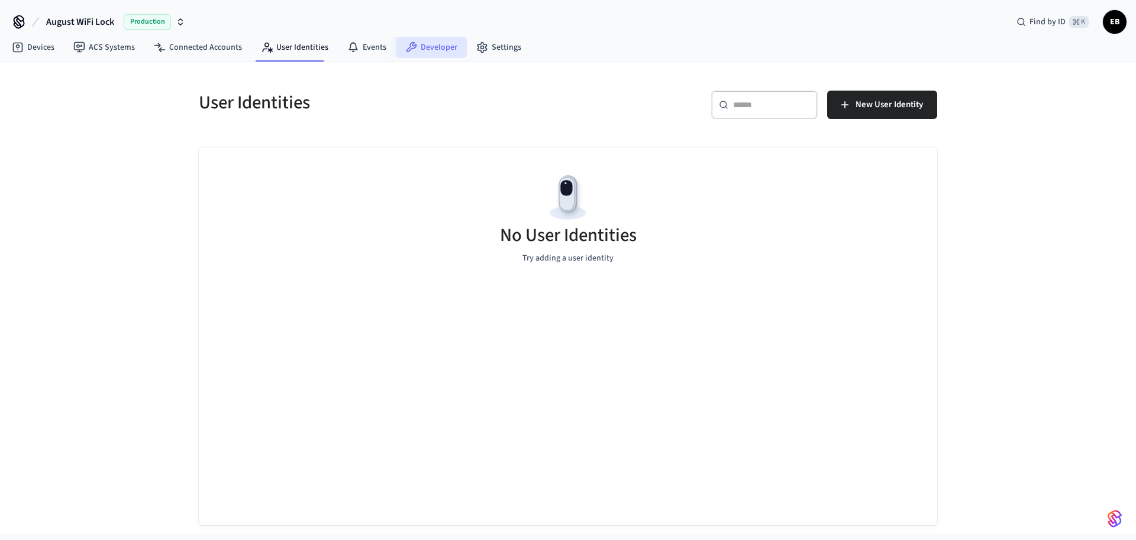
click at [434, 40] on link "Developer" at bounding box center [431, 47] width 71 height 21
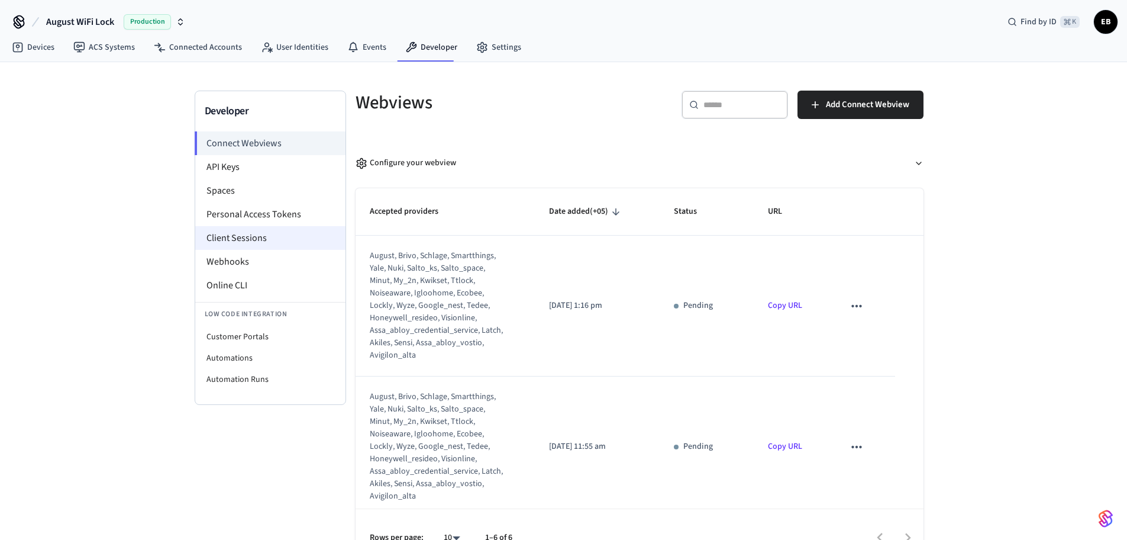
click at [262, 244] on li "Client Sessions" at bounding box center [270, 238] width 150 height 24
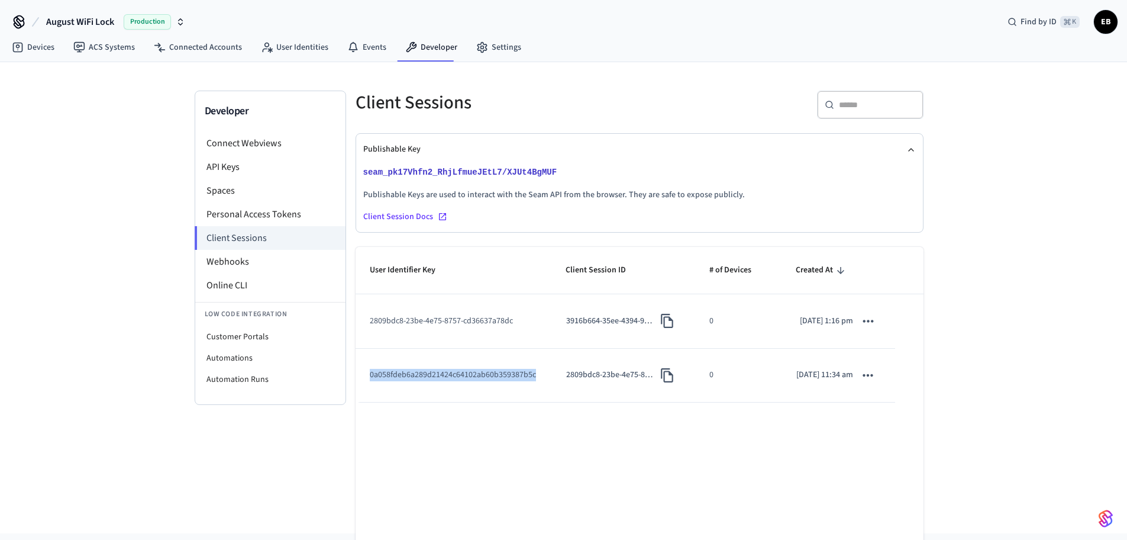
drag, startPoint x: 370, startPoint y: 393, endPoint x: 534, endPoint y: 393, distance: 163.9
click at [534, 393] on td "0a058fdeb6a289d21424c64102ab60b359387b5c" at bounding box center [454, 376] width 196 height 54
copy td "0a058fdeb6a289d21424c64102ab60b359387b5c"
click at [872, 328] on icon "sticky table" at bounding box center [867, 320] width 15 height 15
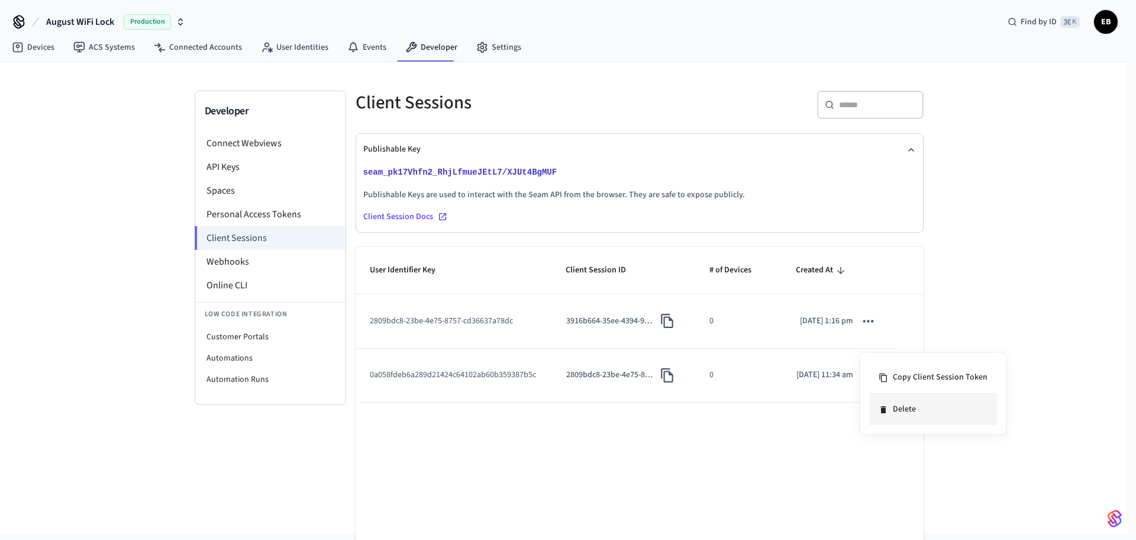
click at [913, 414] on li "Delete" at bounding box center [933, 408] width 128 height 31
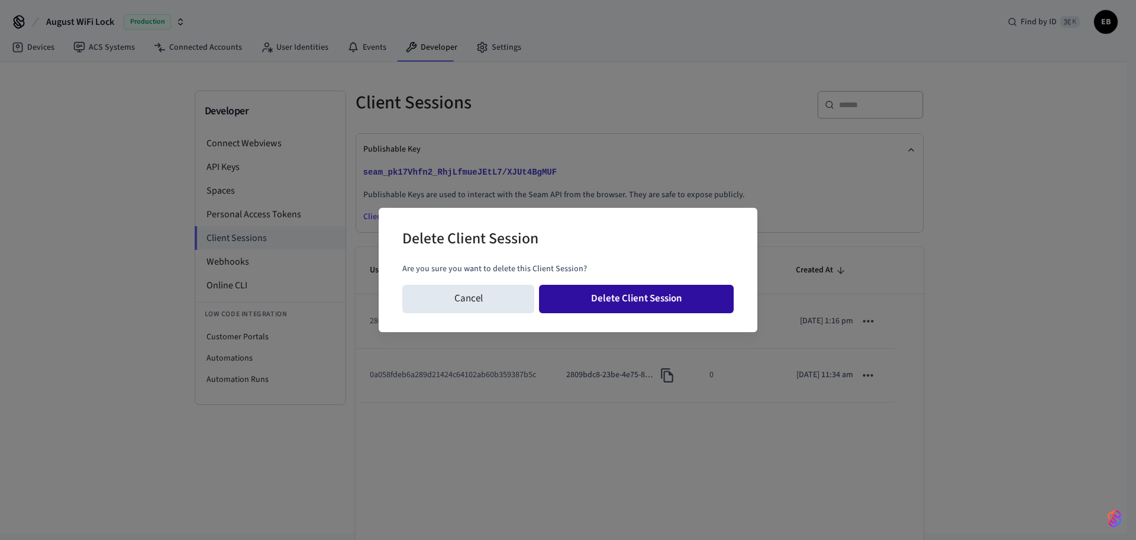
click at [672, 292] on button "Delete Client Session" at bounding box center [636, 299] width 195 height 28
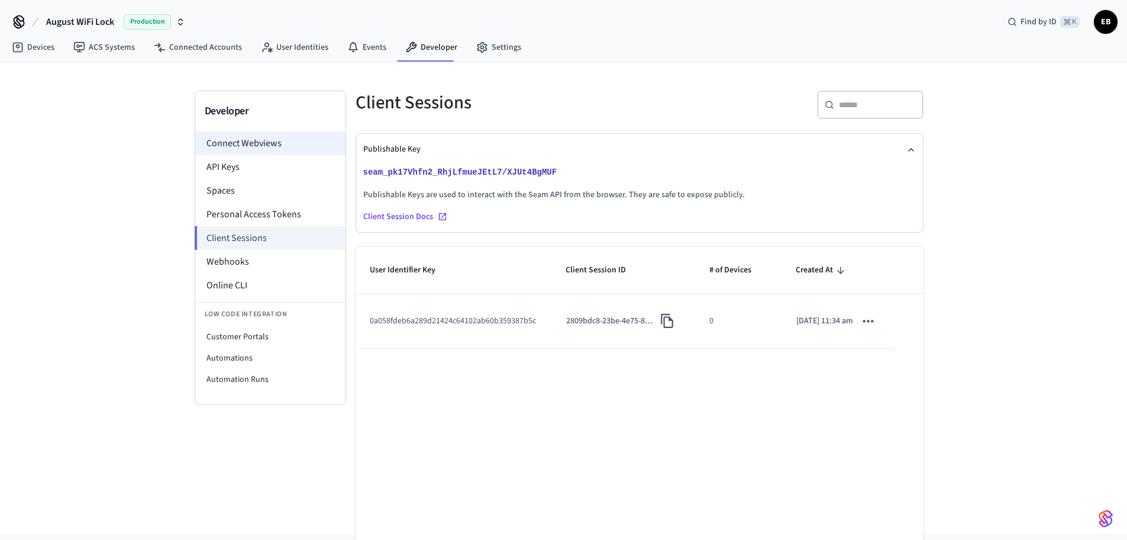
click at [277, 146] on li "Connect Webviews" at bounding box center [270, 143] width 150 height 24
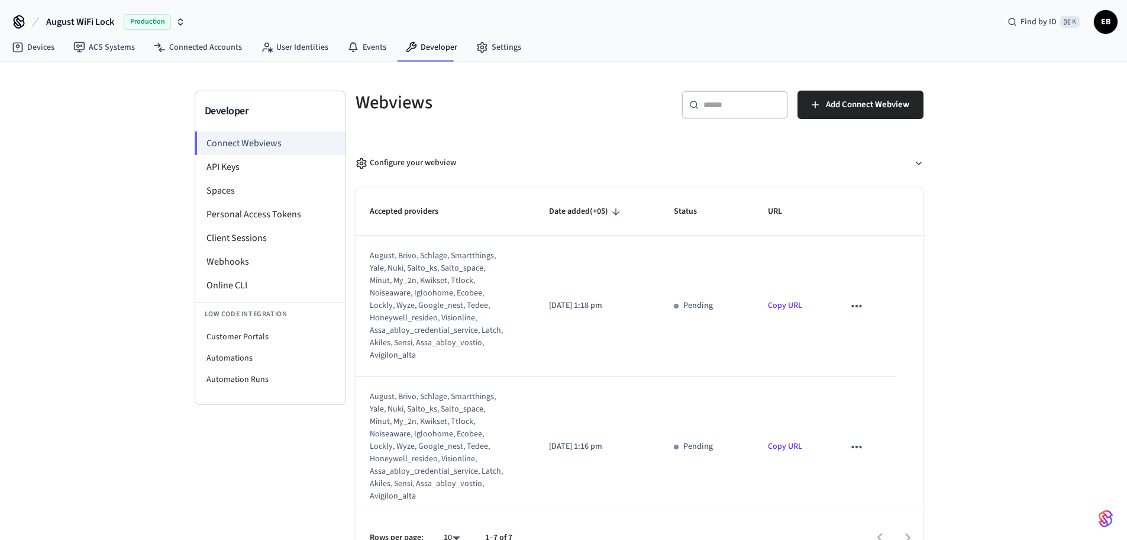
click at [849, 306] on icon "sticky table" at bounding box center [856, 305] width 15 height 15
click at [977, 288] on div at bounding box center [568, 270] width 1136 height 540
click at [773, 305] on link "Copy URL" at bounding box center [785, 305] width 34 height 12
click at [193, 47] on link "Connected Accounts" at bounding box center [197, 47] width 107 height 21
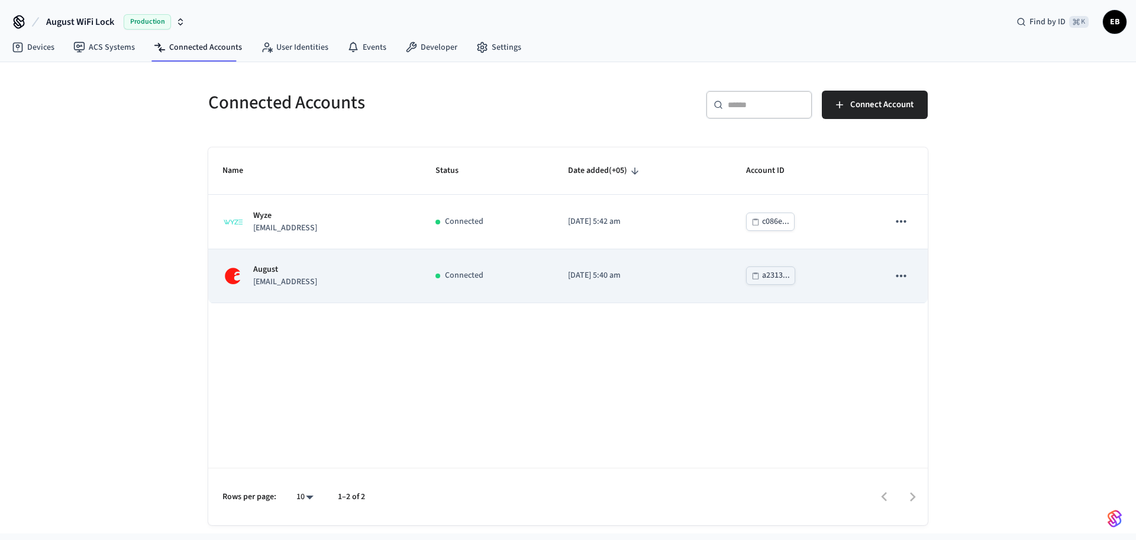
click at [339, 269] on div "August yurii.yefimenko@frp.ai" at bounding box center [314, 275] width 185 height 25
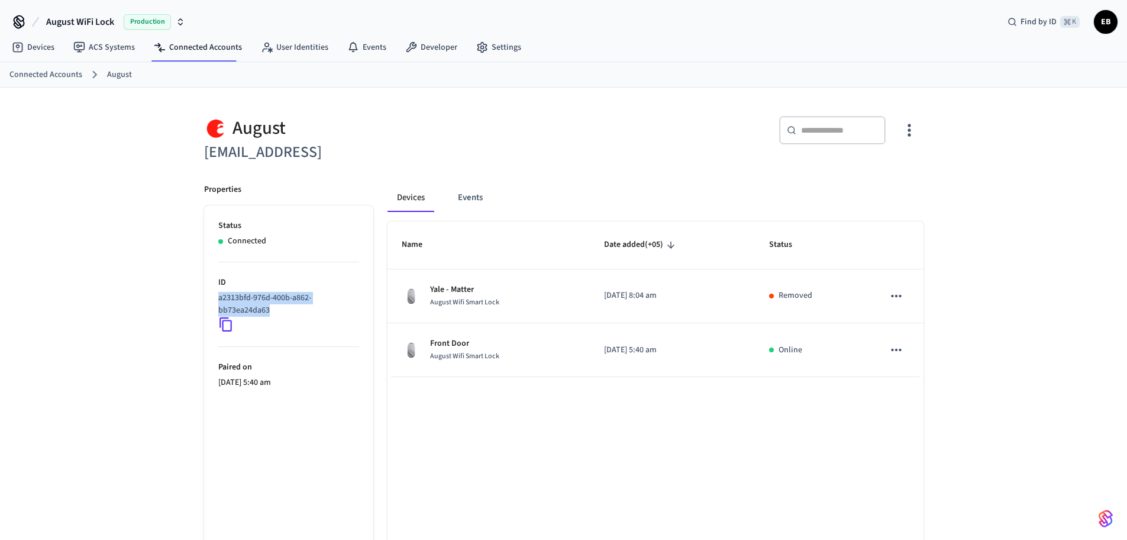
drag, startPoint x: 278, startPoint y: 311, endPoint x: 207, endPoint y: 301, distance: 71.7
click at [207, 301] on ul "Status Connected ID a2313bfd-976d-400b-a862-bb73ea24da63 Paired on 2025/07/11 a…" at bounding box center [288, 401] width 169 height 393
copy p "a2313bfd-976d-400b-a862-bb73ea24da63"
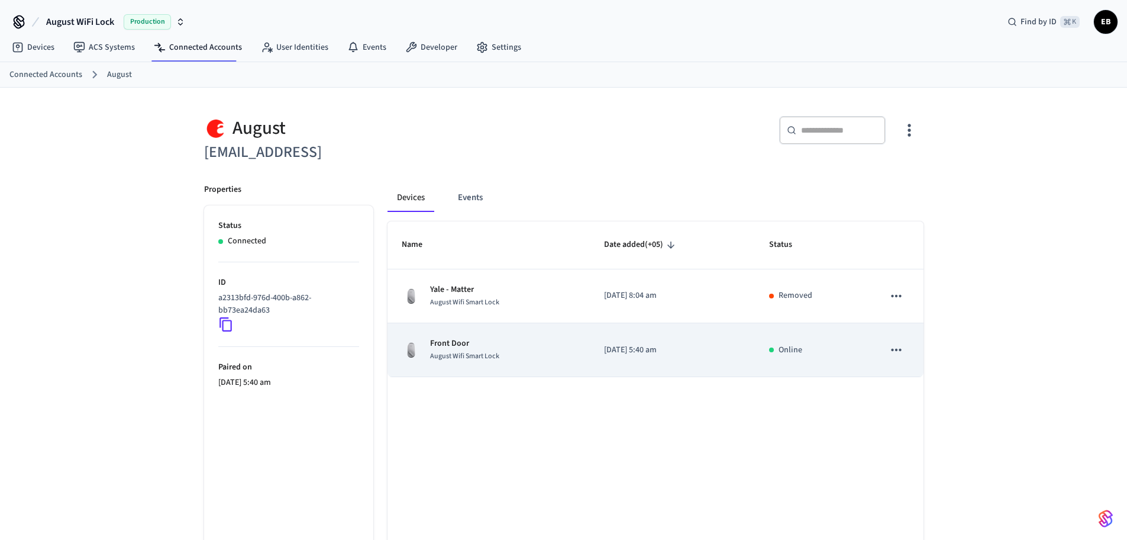
click at [480, 357] on span "August Wifi Smart Lock" at bounding box center [464, 356] width 69 height 10
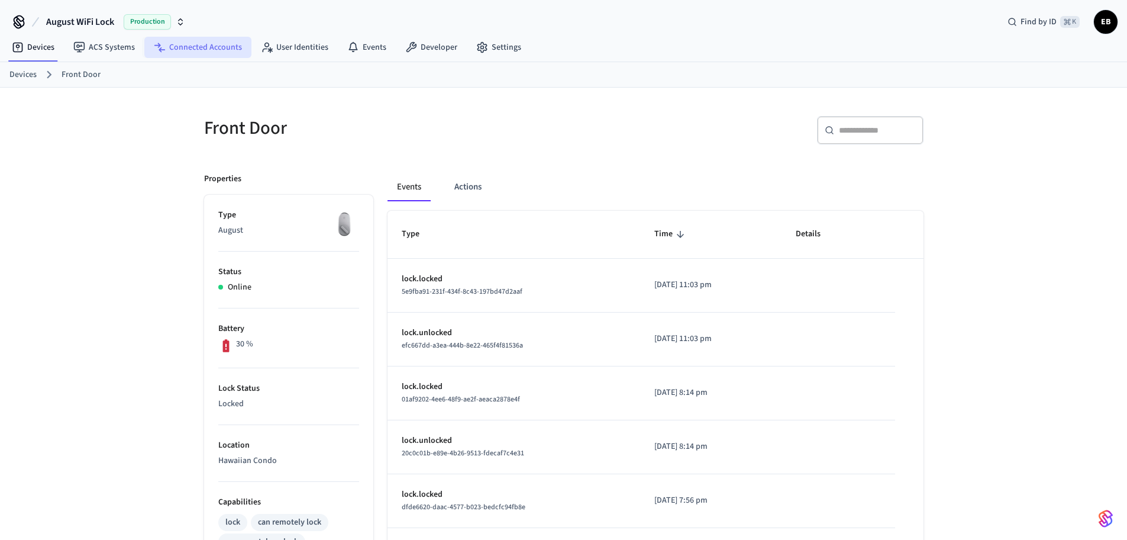
click at [199, 51] on link "Connected Accounts" at bounding box center [197, 47] width 107 height 21
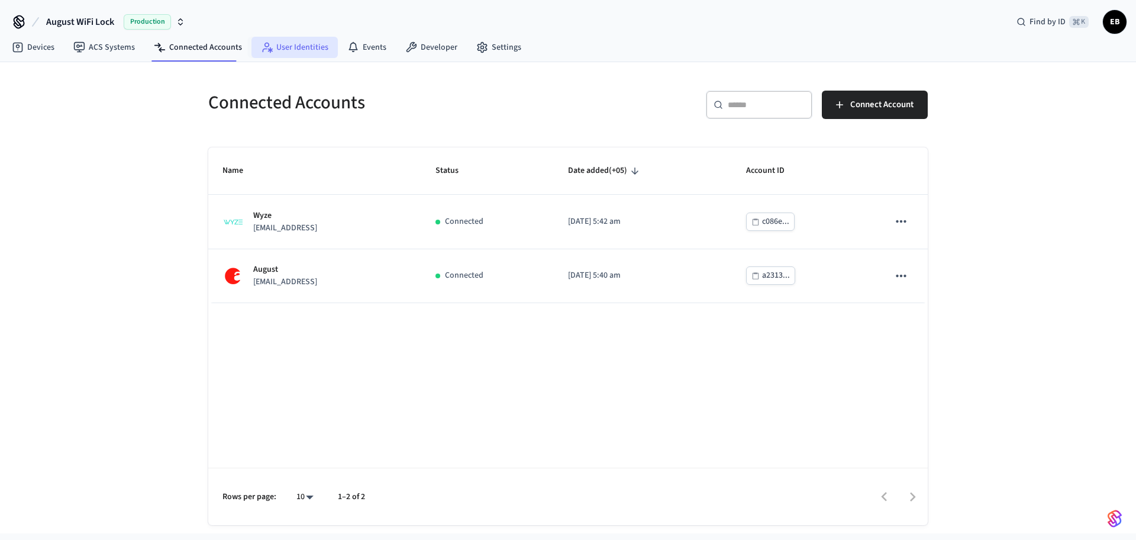
click at [289, 51] on link "User Identities" at bounding box center [294, 47] width 86 height 21
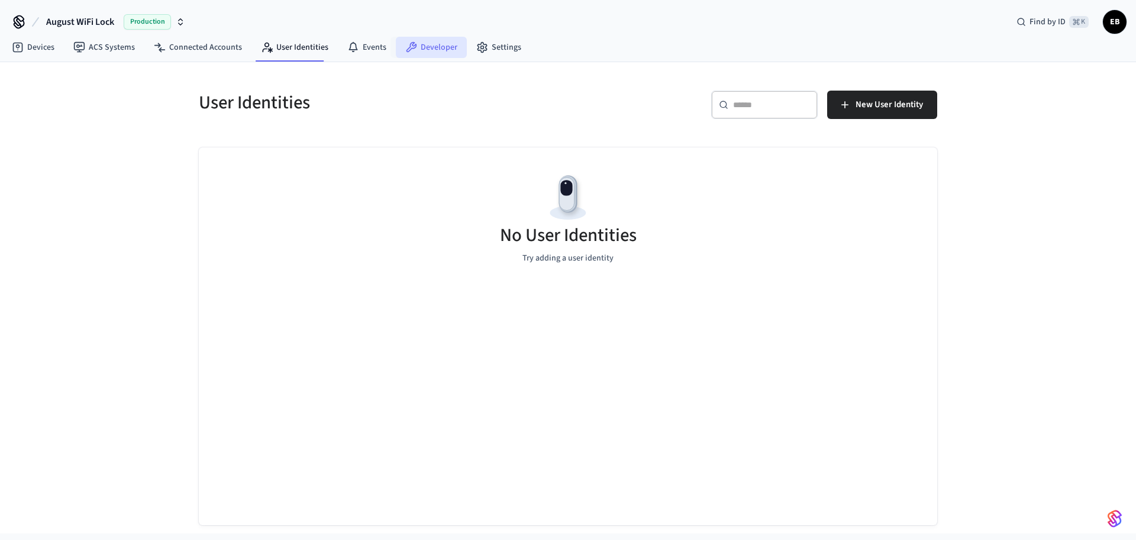
click at [425, 49] on link "Developer" at bounding box center [431, 47] width 71 height 21
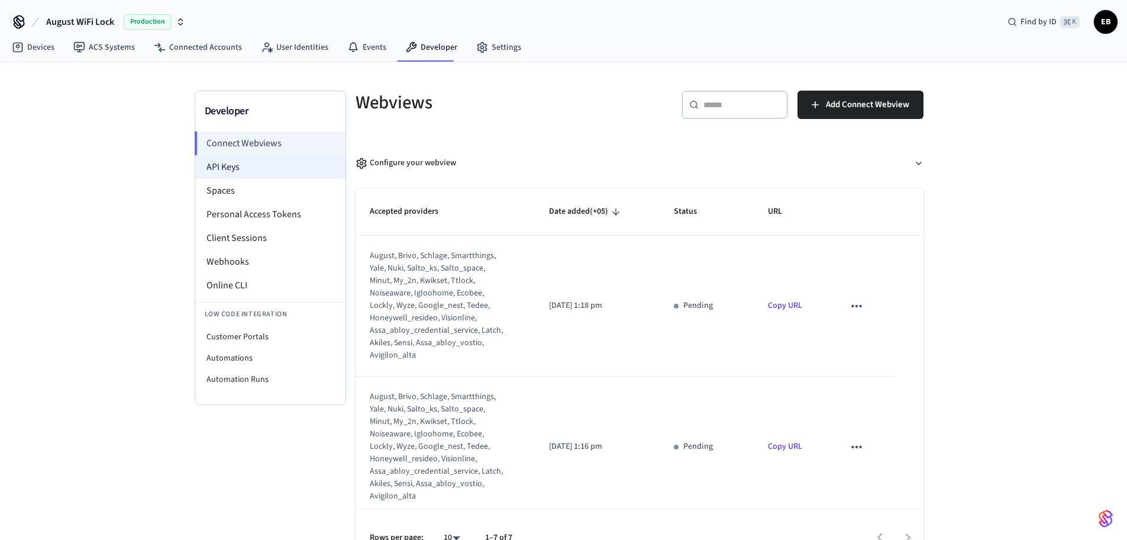
click at [267, 173] on li "API Keys" at bounding box center [270, 167] width 150 height 24
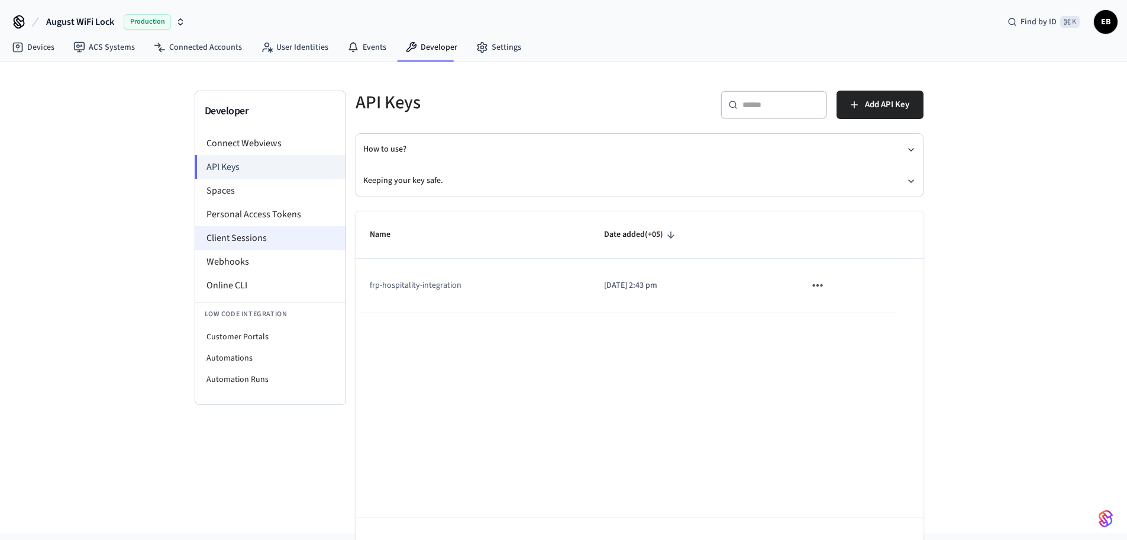
click at [257, 233] on li "Client Sessions" at bounding box center [270, 238] width 150 height 24
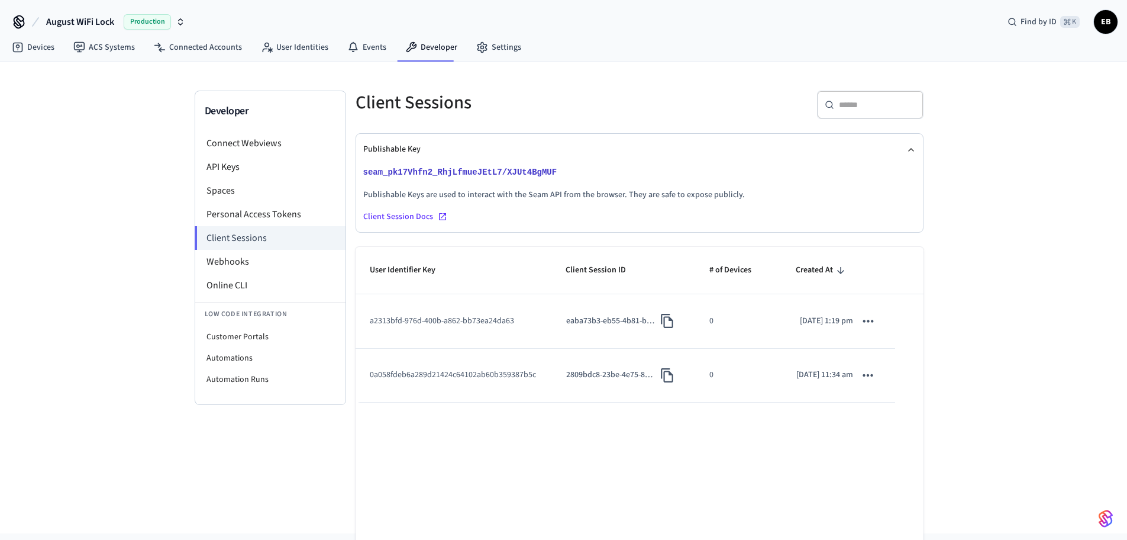
click at [876, 328] on icon "sticky table" at bounding box center [867, 320] width 15 height 15
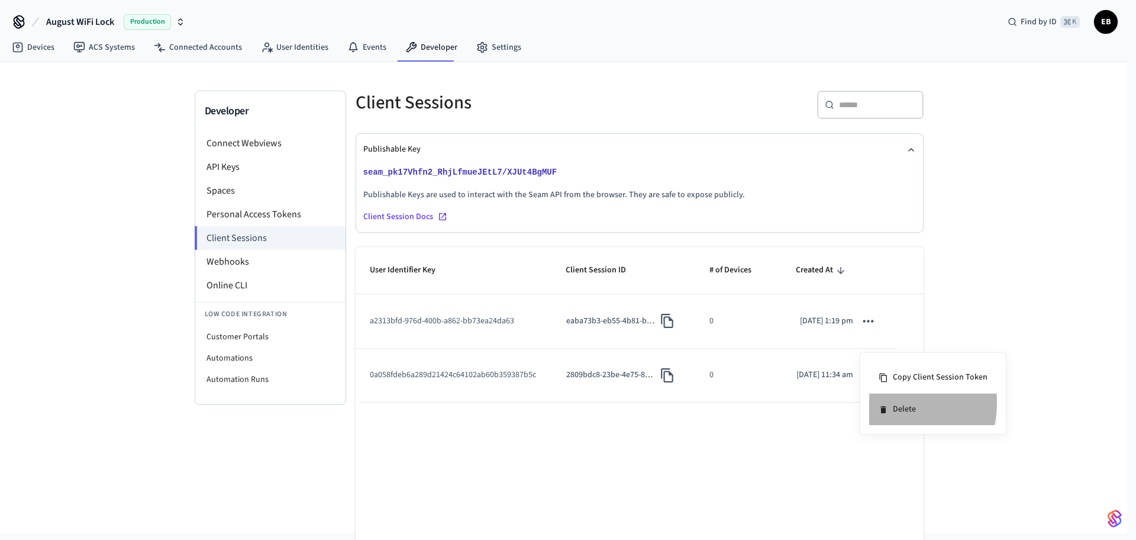
click at [883, 402] on li "Delete" at bounding box center [933, 408] width 128 height 31
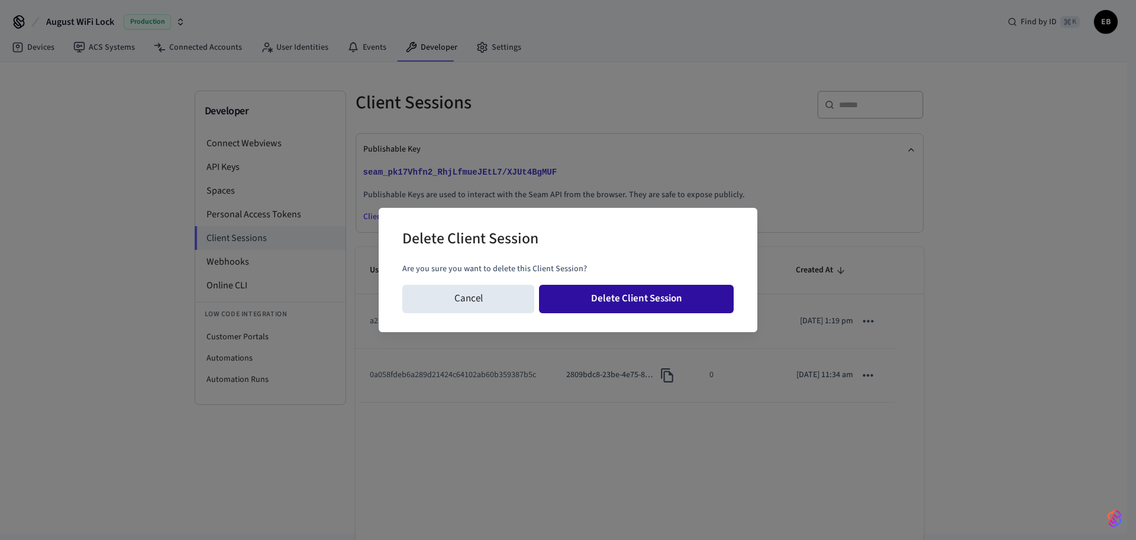
click at [708, 304] on button "Delete Client Session" at bounding box center [636, 299] width 195 height 28
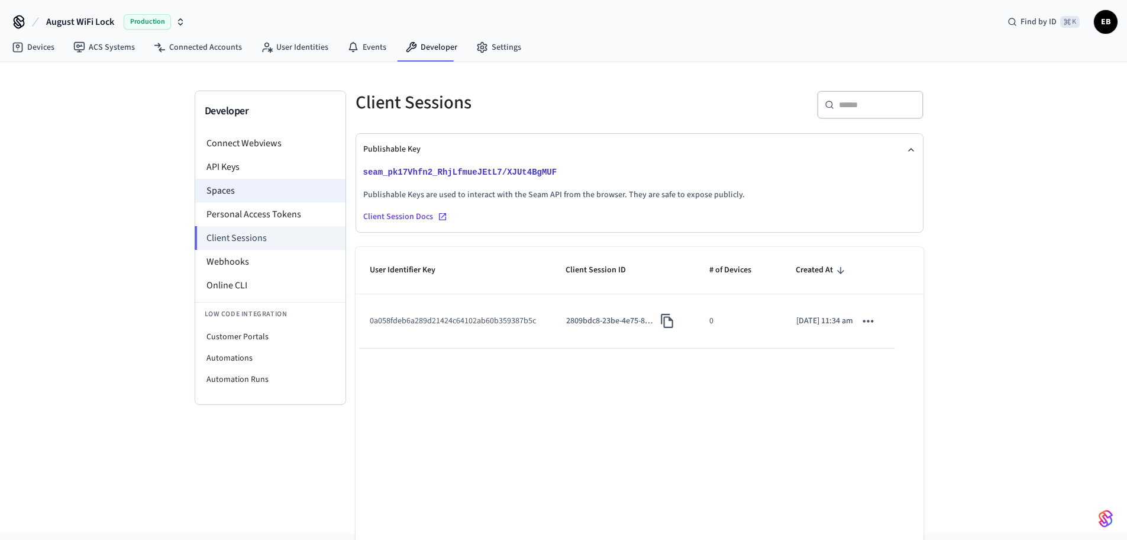
click at [238, 189] on li "Spaces" at bounding box center [270, 191] width 150 height 24
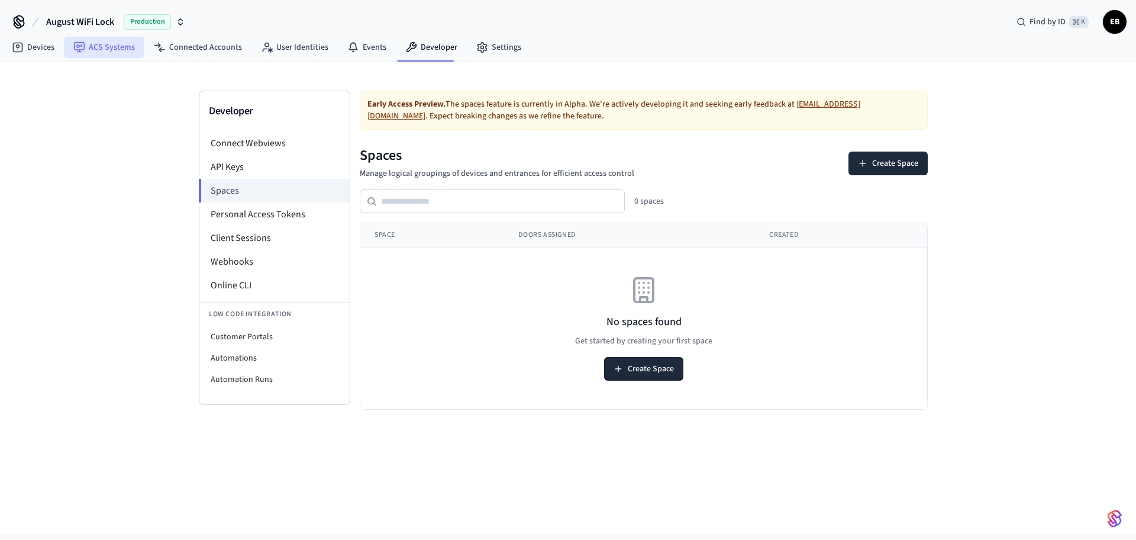
click at [125, 51] on link "ACS Systems" at bounding box center [104, 47] width 80 height 21
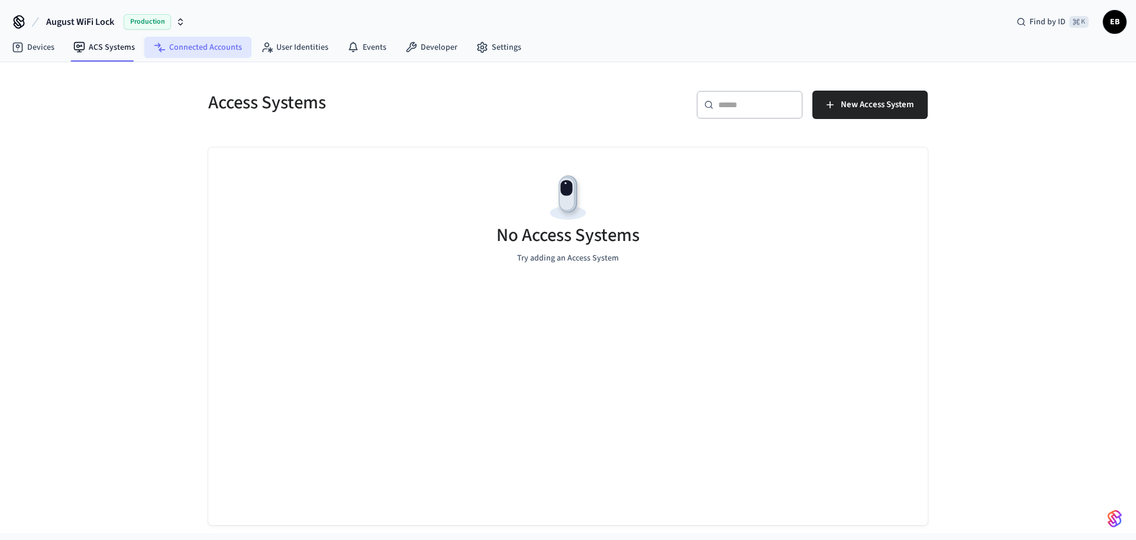
click at [182, 47] on link "Connected Accounts" at bounding box center [197, 47] width 107 height 21
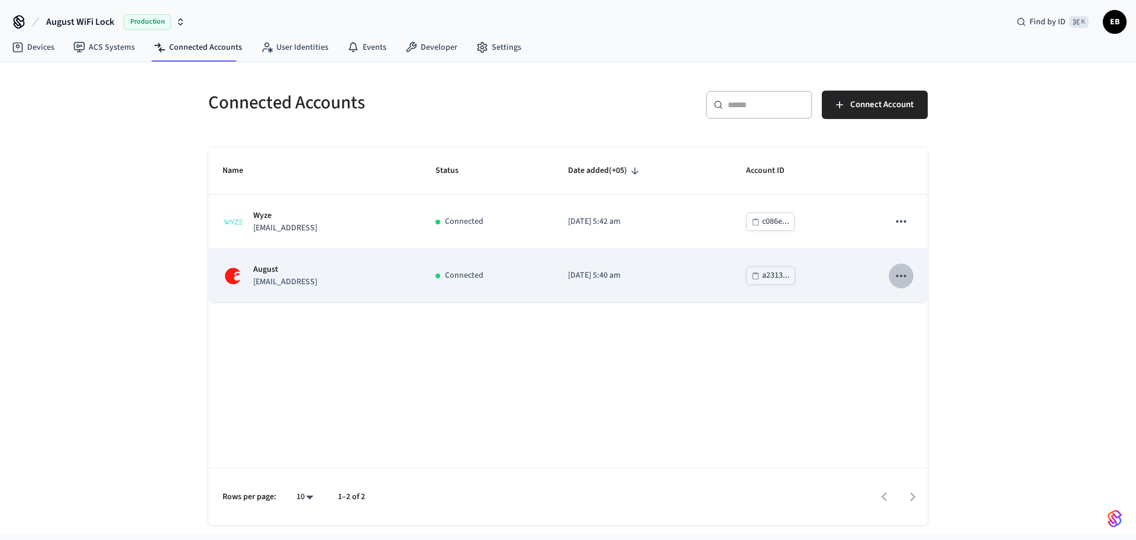
click at [898, 271] on icon "sticky table" at bounding box center [900, 275] width 15 height 15
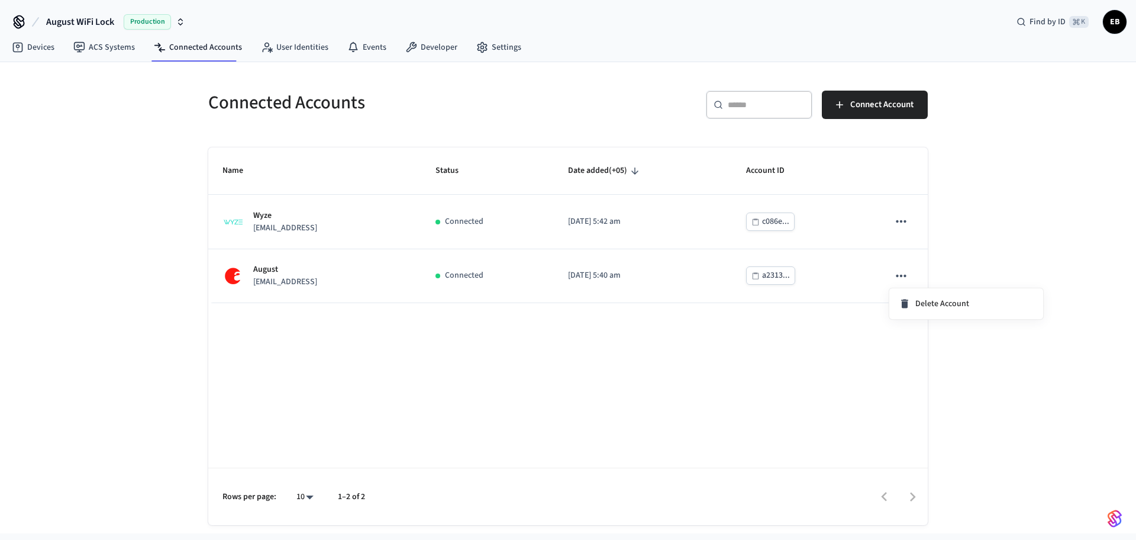
click at [995, 235] on div at bounding box center [568, 270] width 1136 height 540
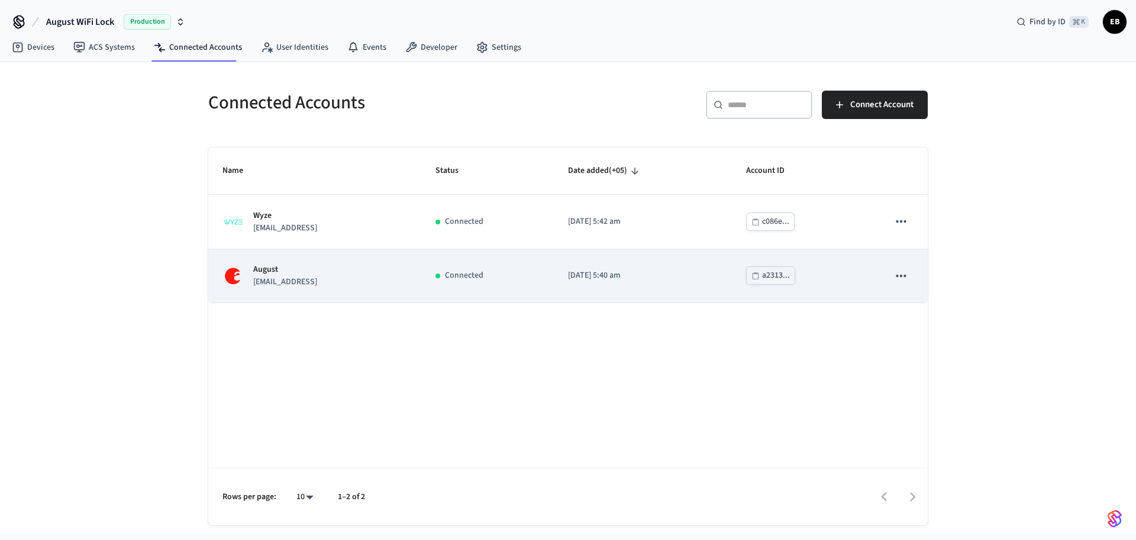
click at [354, 269] on div "August yurii.yefimenko@frp.ai" at bounding box center [314, 275] width 185 height 25
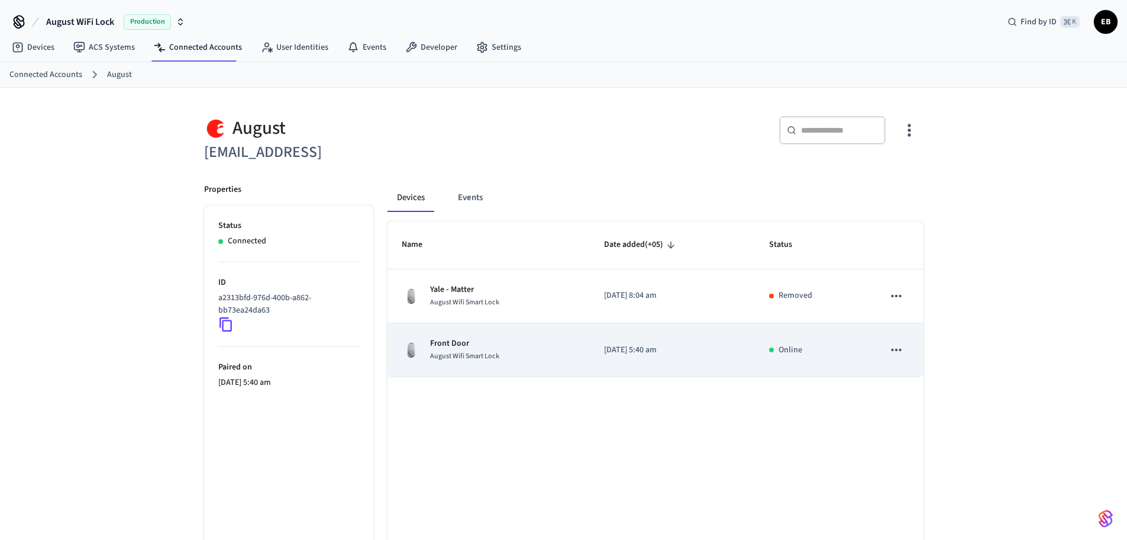
click at [893, 350] on icon "sticky table" at bounding box center [897, 350] width 10 height 2
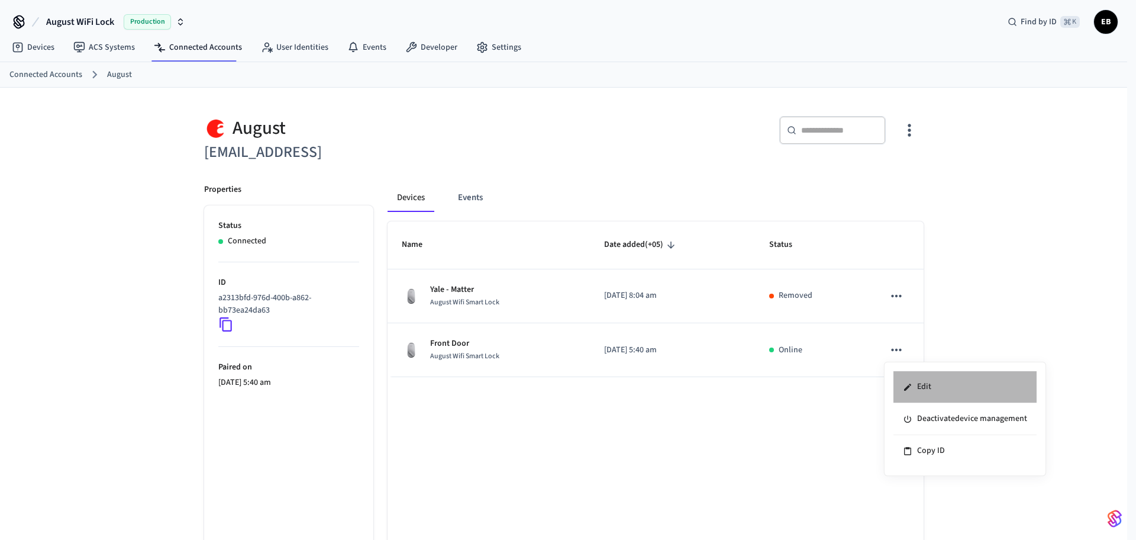
click at [925, 384] on li "Edit" at bounding box center [964, 387] width 143 height 32
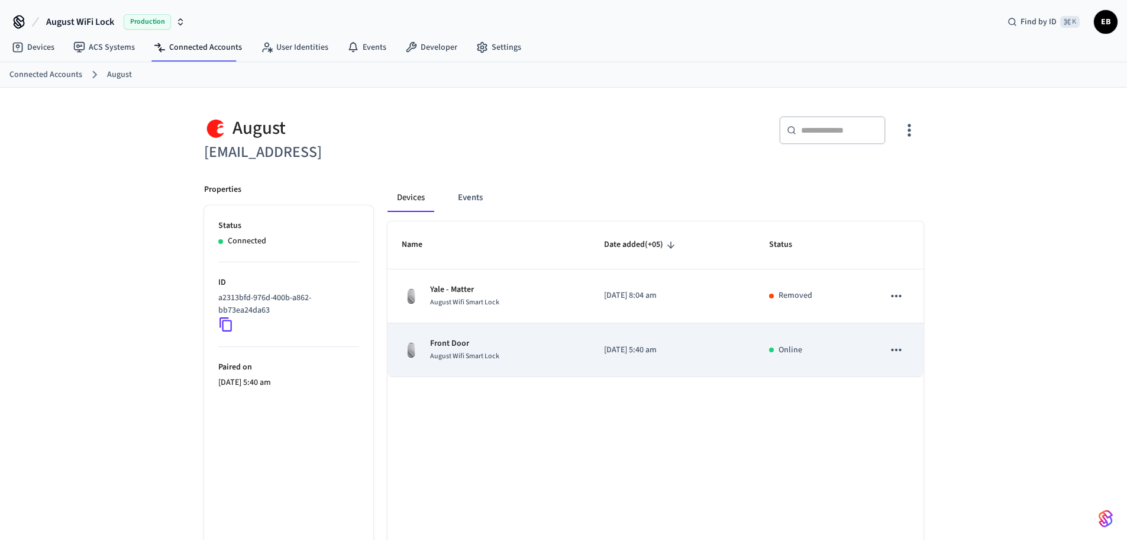
click at [544, 354] on div "Front Door August Wifi Smart Lock" at bounding box center [489, 349] width 174 height 25
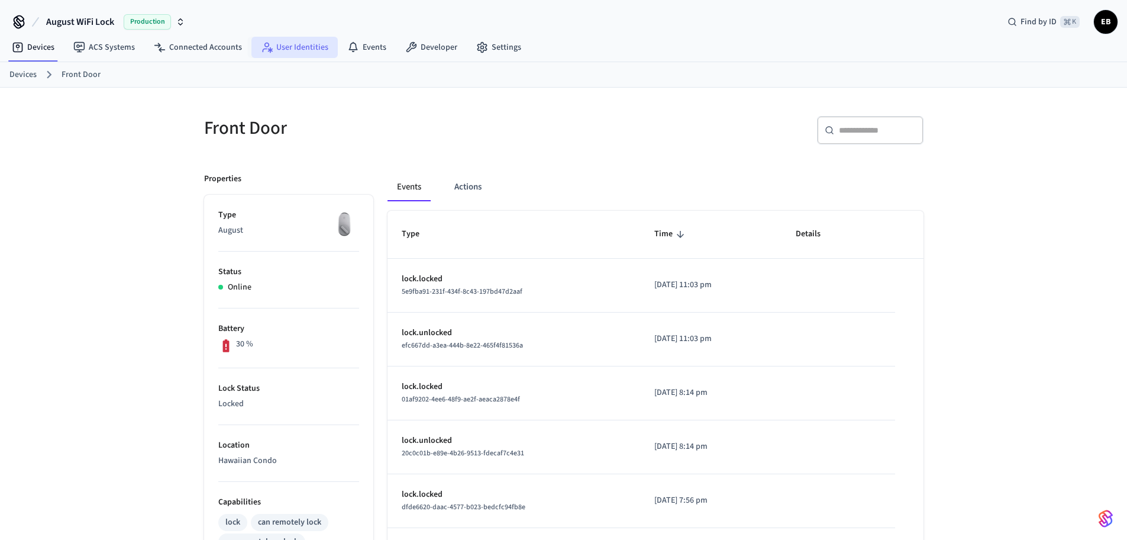
click at [310, 49] on link "User Identities" at bounding box center [294, 47] width 86 height 21
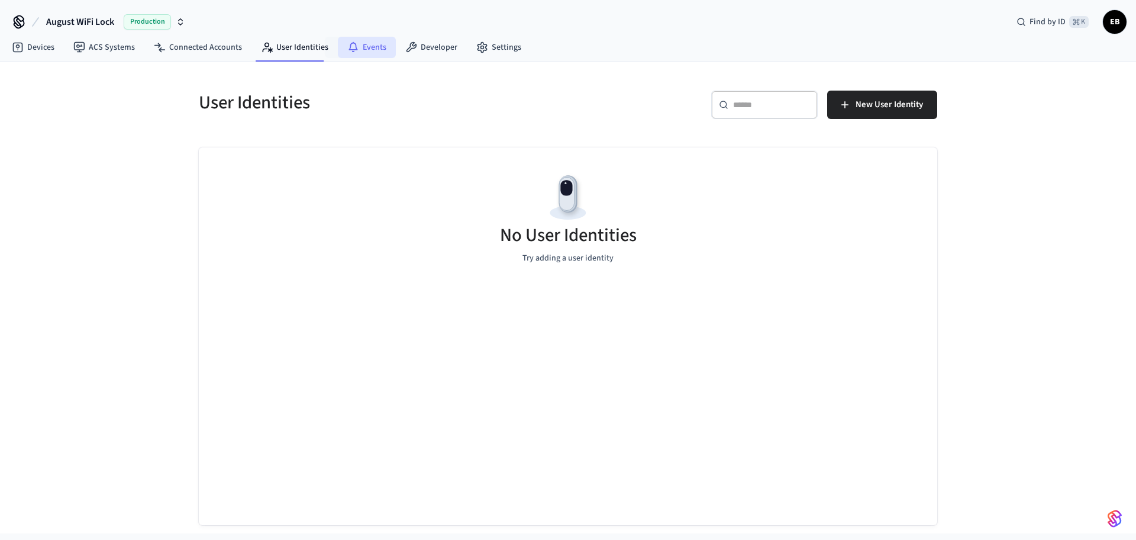
click at [379, 49] on link "Events" at bounding box center [367, 47] width 58 height 21
click at [421, 47] on link "Developer" at bounding box center [431, 47] width 71 height 21
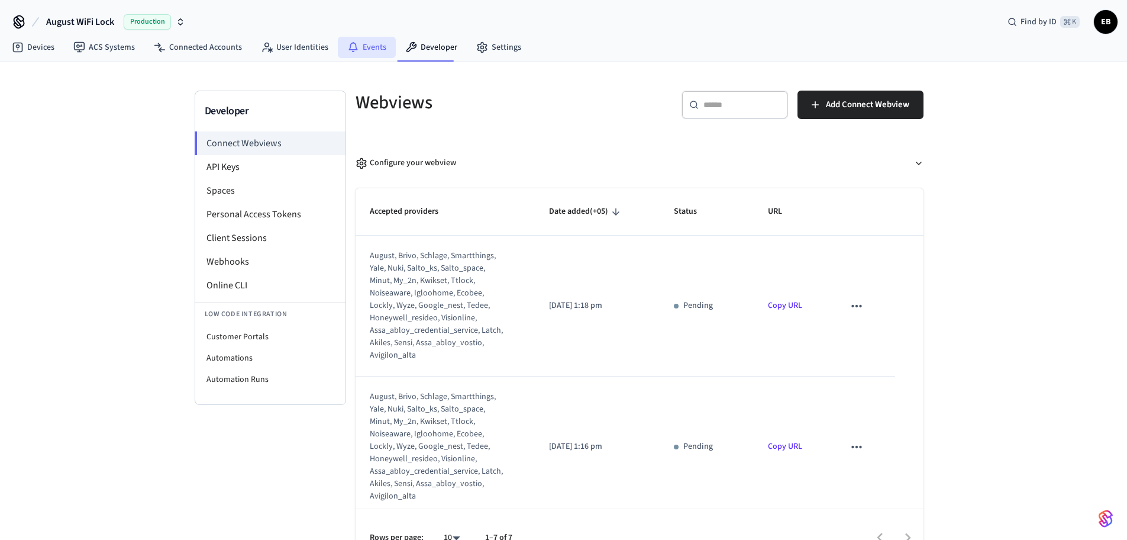
click at [338, 48] on link "Events" at bounding box center [367, 47] width 58 height 21
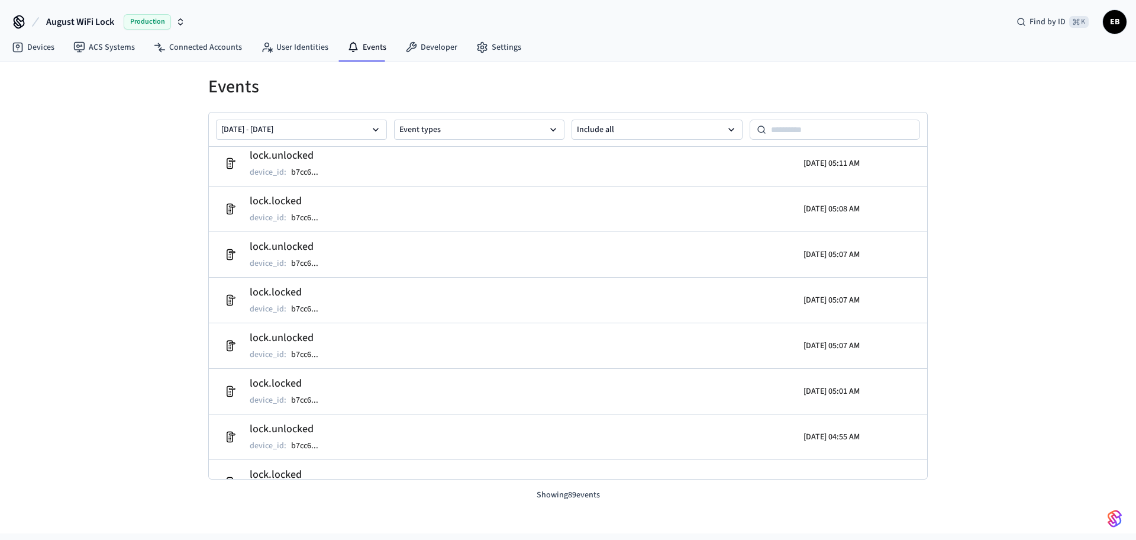
scroll to position [3758, 0]
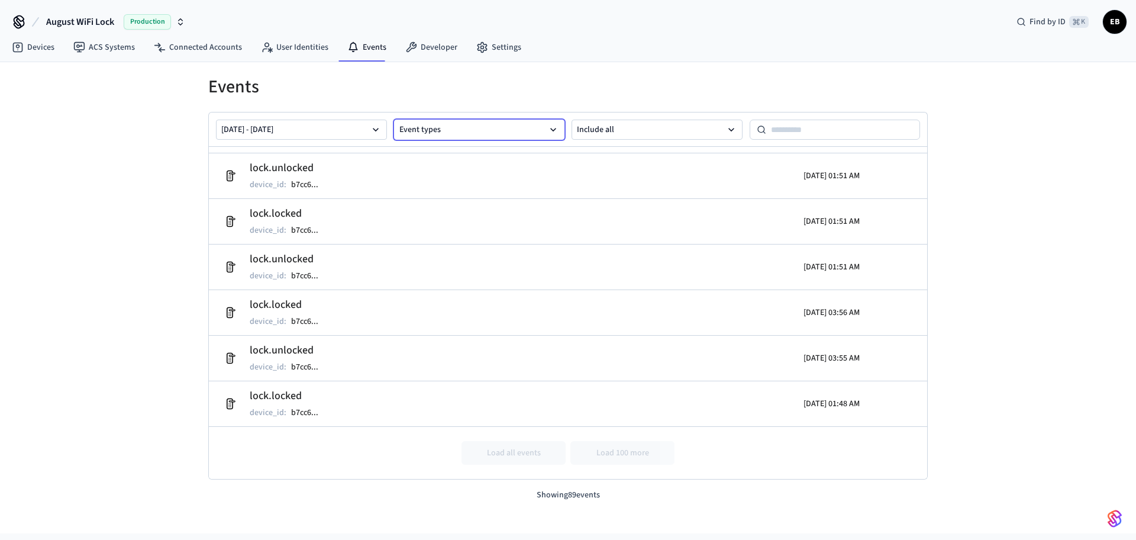
click at [434, 133] on button "Event types" at bounding box center [479, 130] width 171 height 20
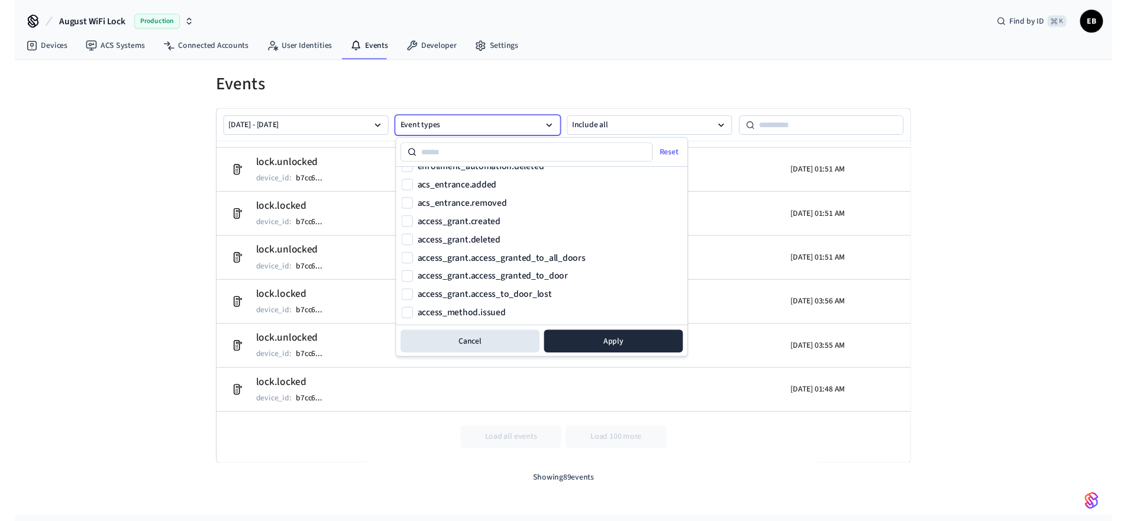
scroll to position [1545, 0]
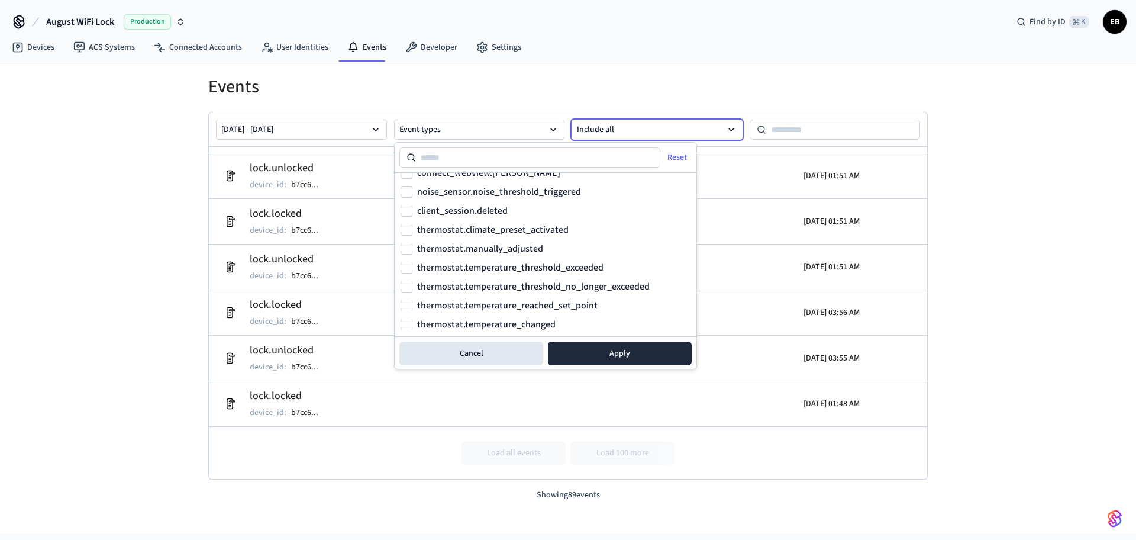
click at [612, 137] on button "Include all" at bounding box center [657, 130] width 171 height 20
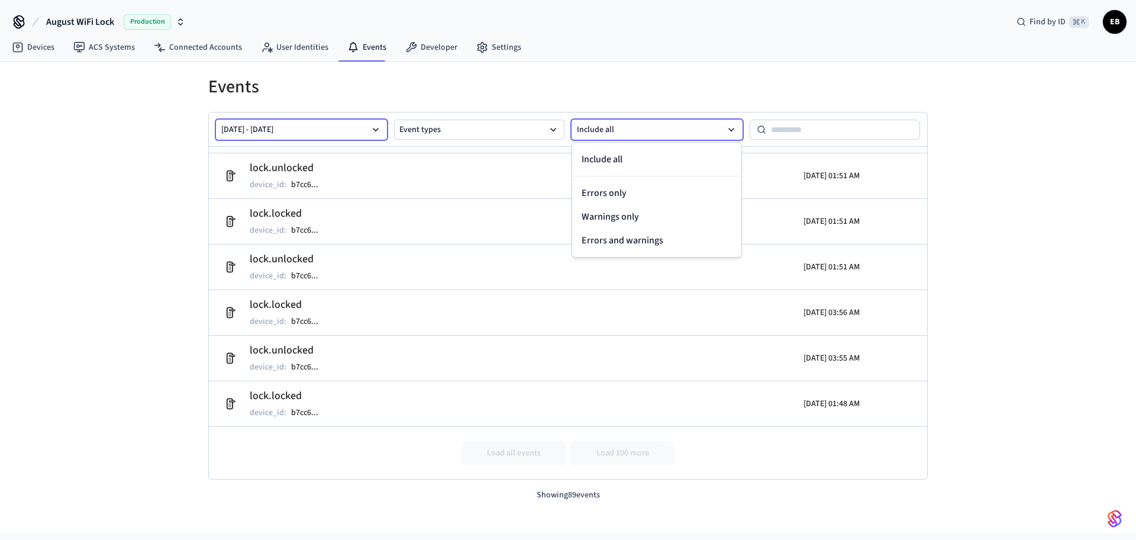
click at [353, 131] on button "Aug 25 2025 - Sep 01 2025" at bounding box center [301, 130] width 171 height 20
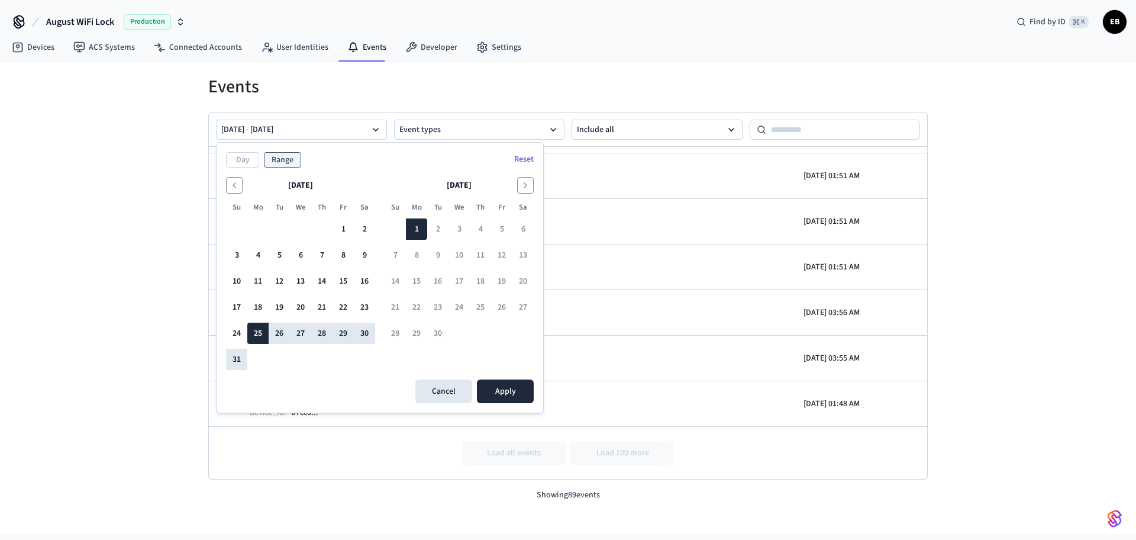
click at [461, 95] on h1 "Events" at bounding box center [567, 86] width 719 height 21
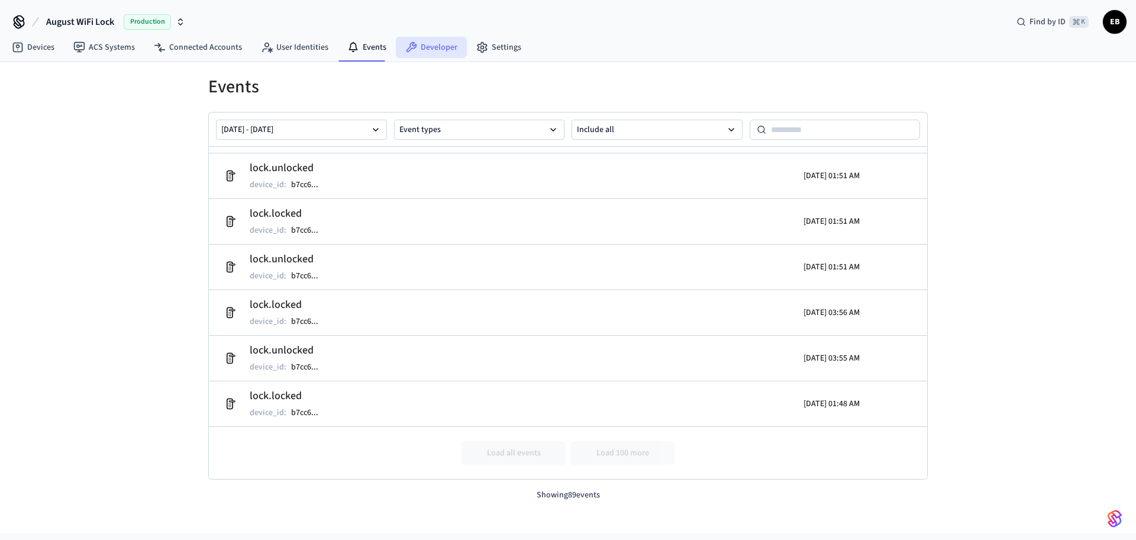
click at [440, 48] on link "Developer" at bounding box center [431, 47] width 71 height 21
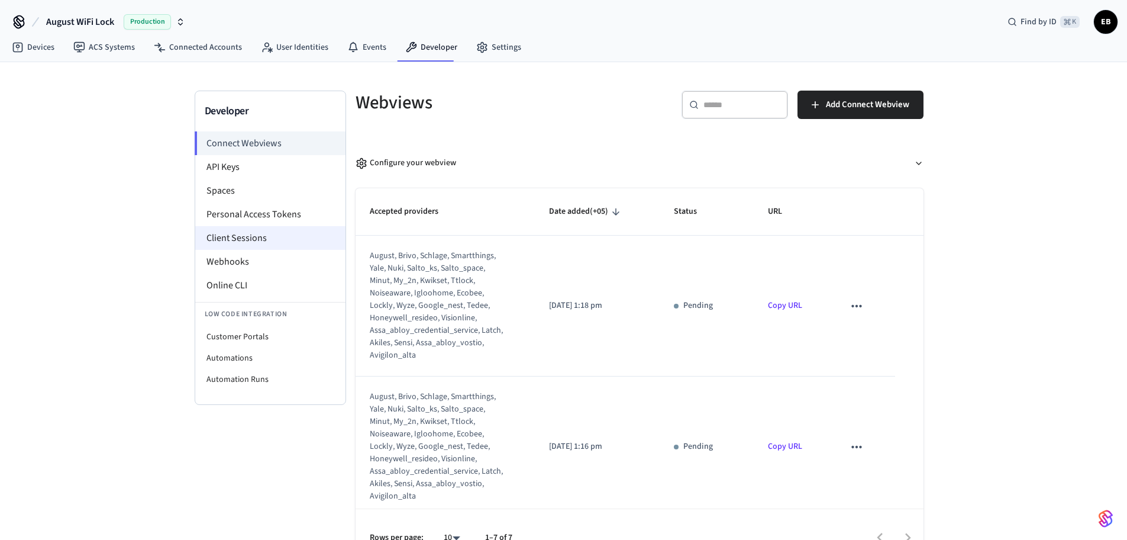
click at [250, 242] on li "Client Sessions" at bounding box center [270, 238] width 150 height 24
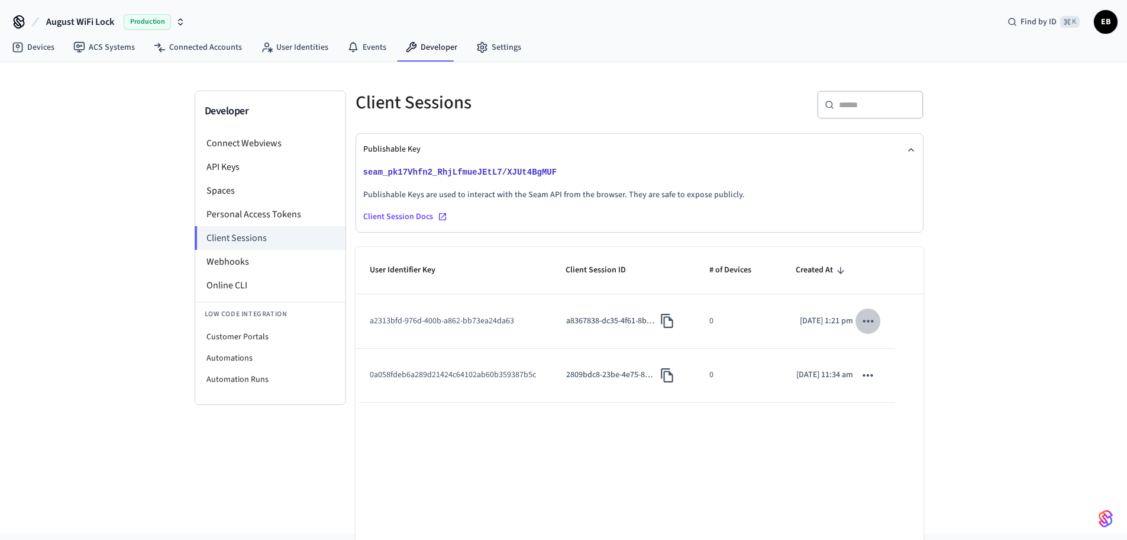
click at [870, 328] on icon "sticky table" at bounding box center [867, 320] width 15 height 15
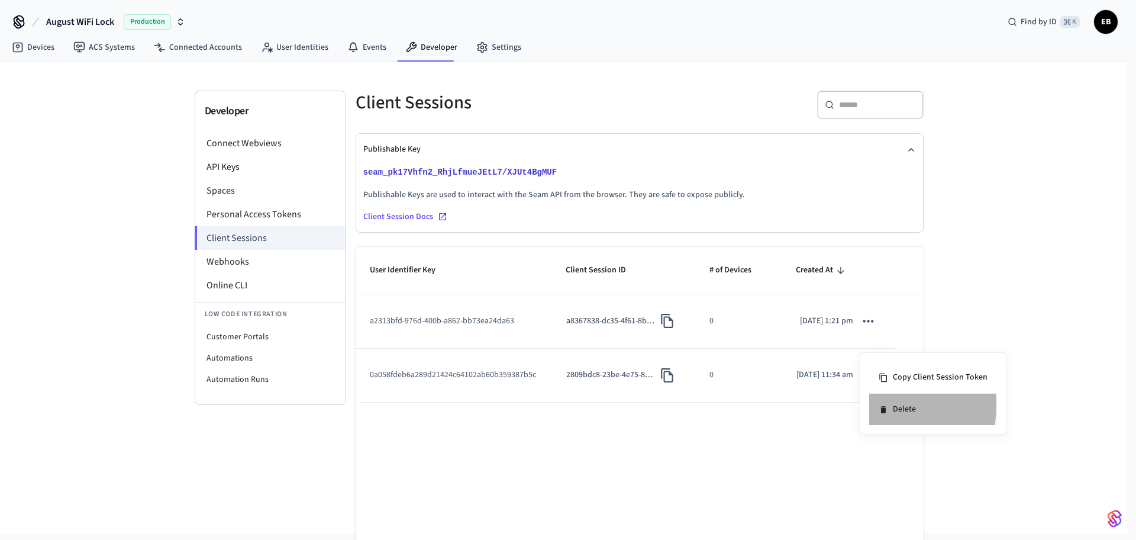
click at [881, 405] on icon at bounding box center [883, 409] width 9 height 9
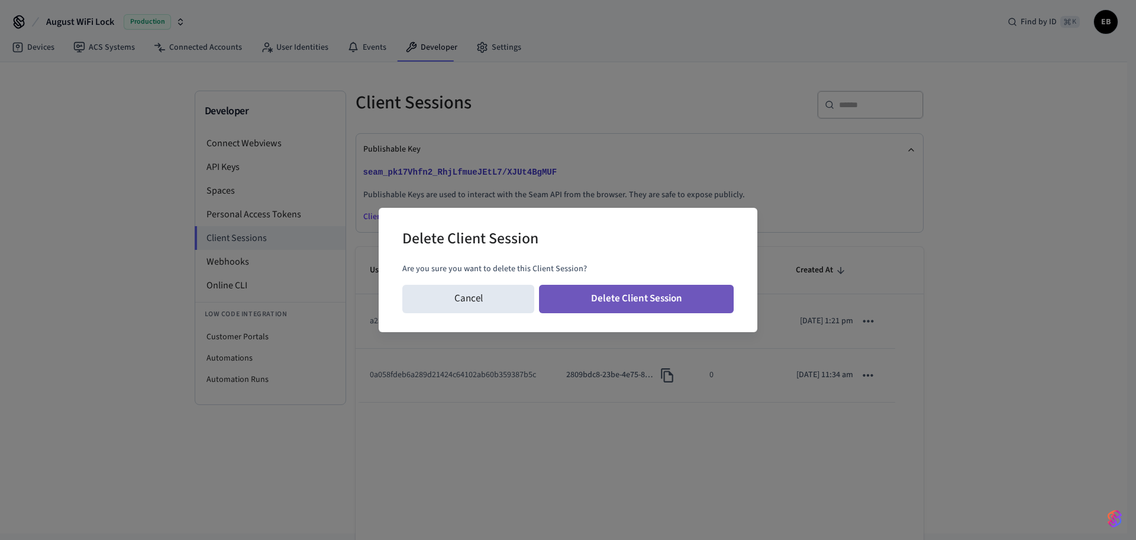
click at [727, 295] on button "Delete Client Session" at bounding box center [636, 299] width 195 height 28
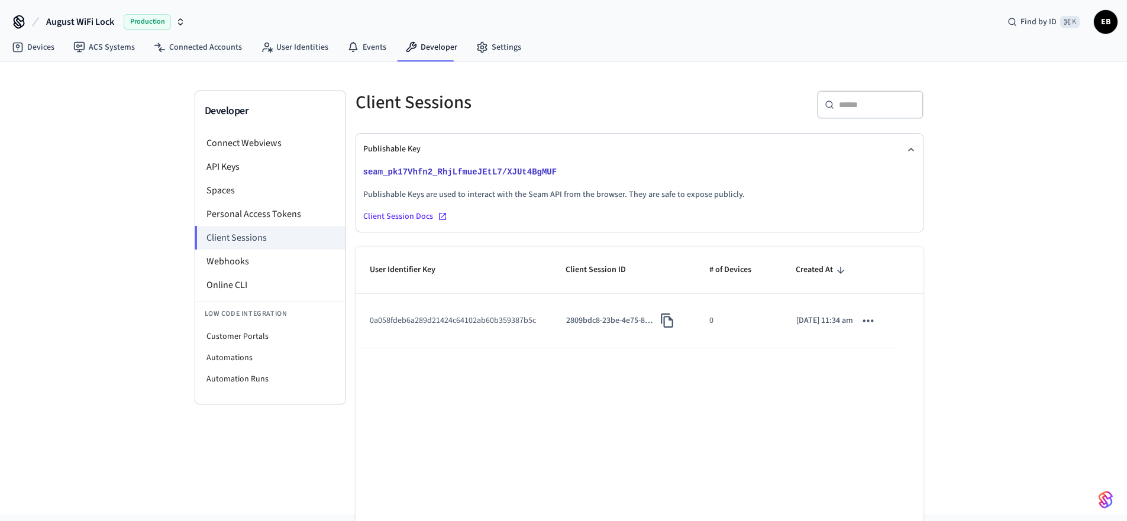
click at [151, 27] on span "Production" at bounding box center [147, 21] width 47 height 15
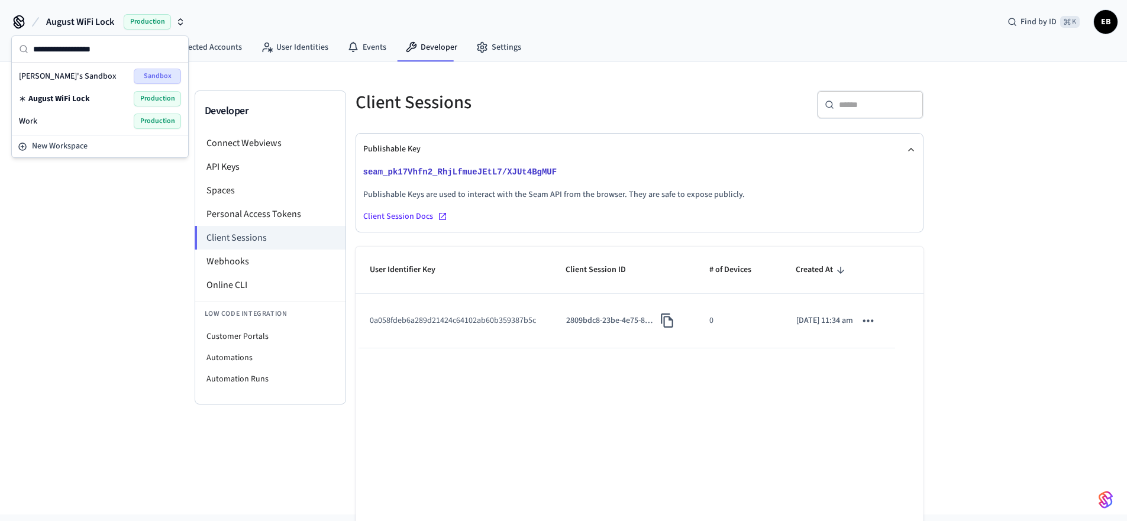
click at [85, 120] on div "Work Production" at bounding box center [100, 121] width 162 height 15
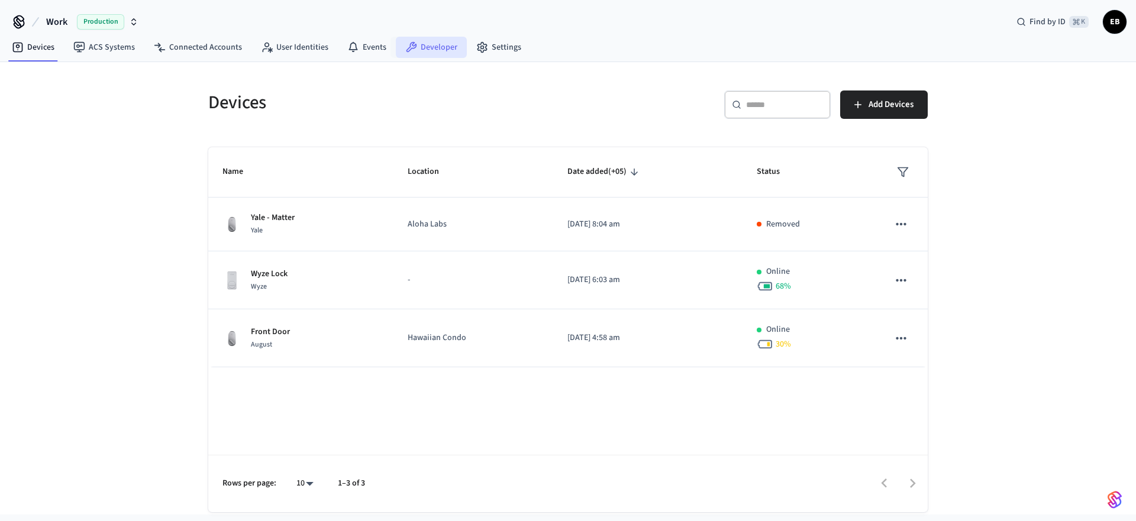
click at [425, 49] on link "Developer" at bounding box center [431, 47] width 71 height 21
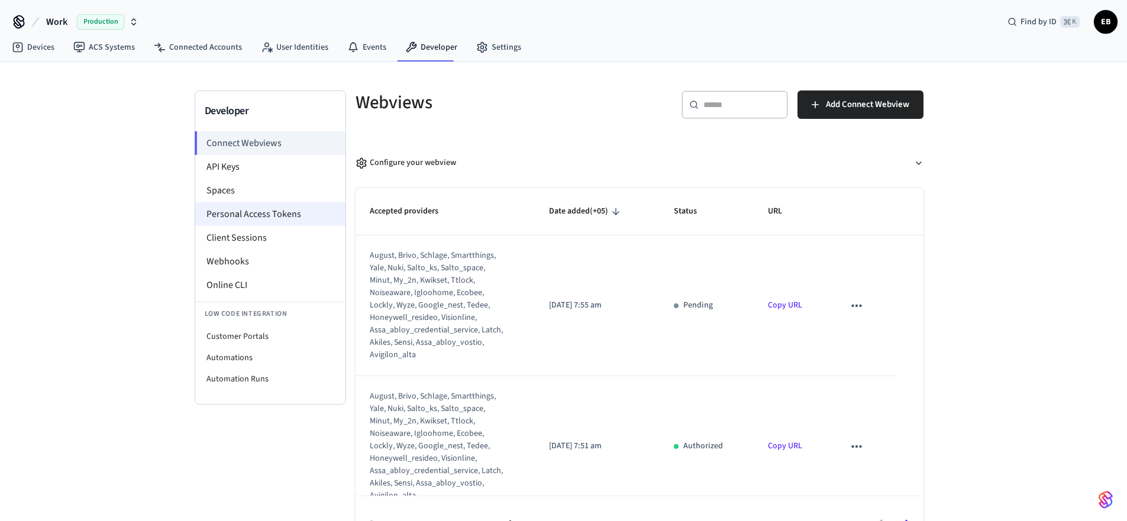
click at [269, 211] on li "Personal Access Tokens" at bounding box center [270, 214] width 150 height 24
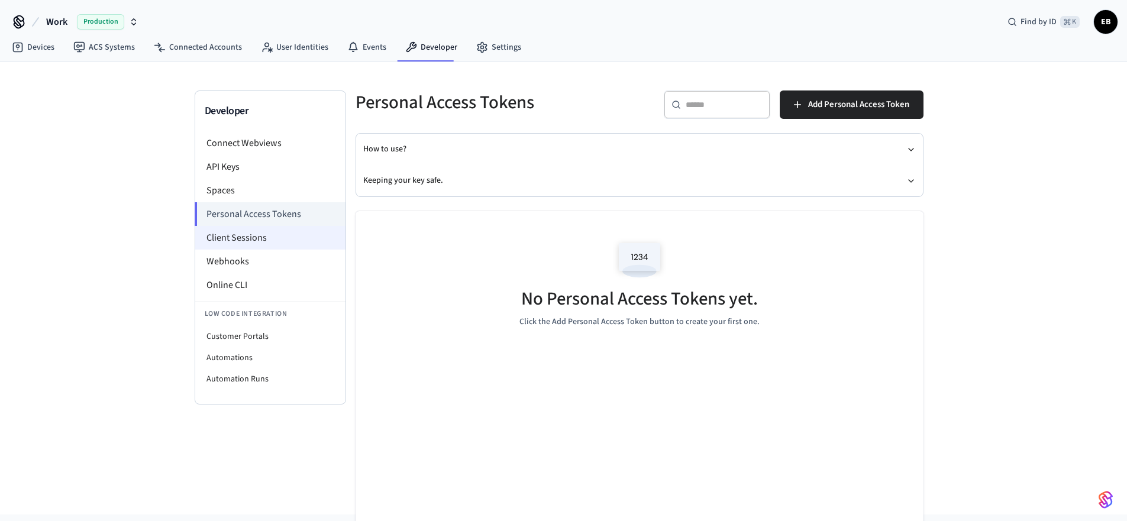
click at [270, 231] on li "Client Sessions" at bounding box center [270, 238] width 150 height 24
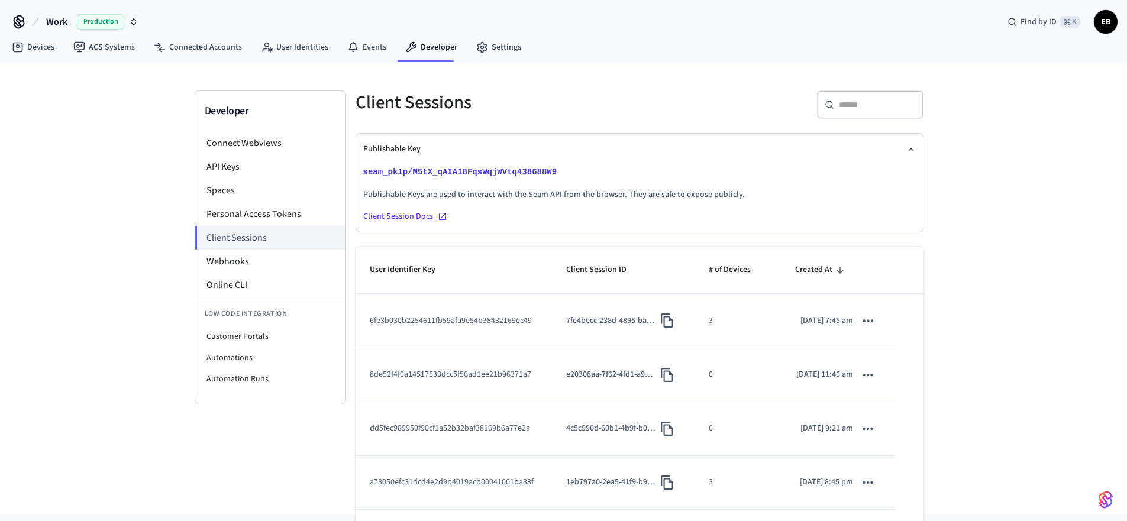
click at [488, 343] on td "6fe3b030b2254611fb59afa9e54b38432169ec49" at bounding box center [454, 321] width 196 height 54
copy td "6fe3b030b2254611fb59afa9e54b38432169ec49"
click at [46, 52] on link "Devices" at bounding box center [33, 47] width 62 height 21
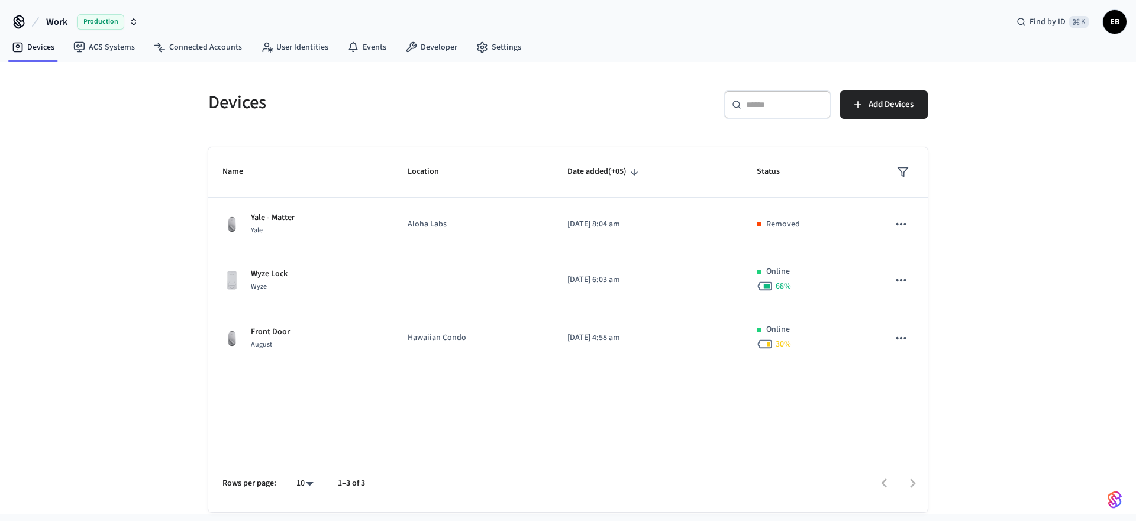
click at [134, 21] on icon "button" at bounding box center [133, 21] width 9 height 9
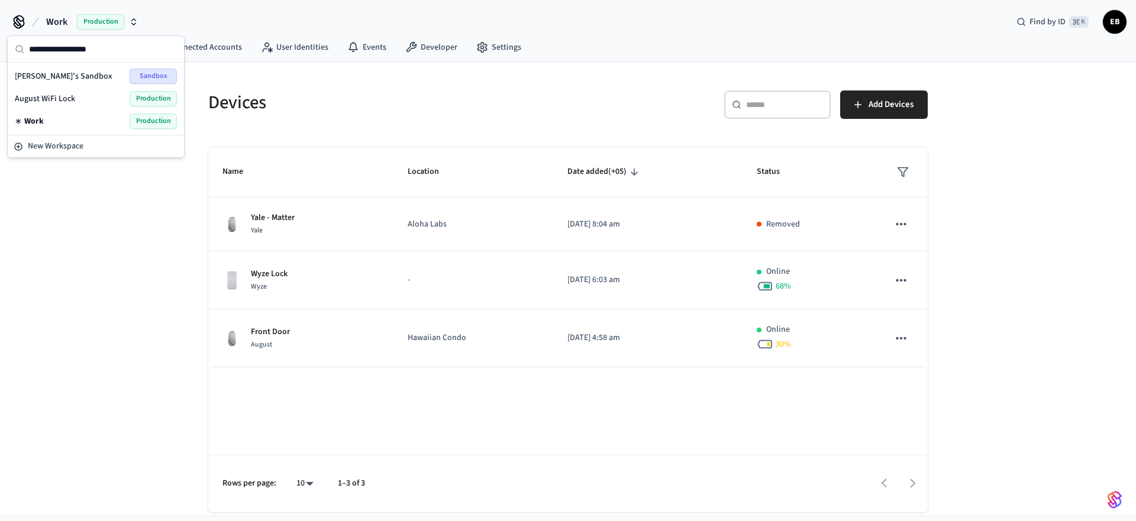
click at [308, 12] on div "Work Production Find by ID ⌘ K ЕВ" at bounding box center [568, 17] width 1136 height 34
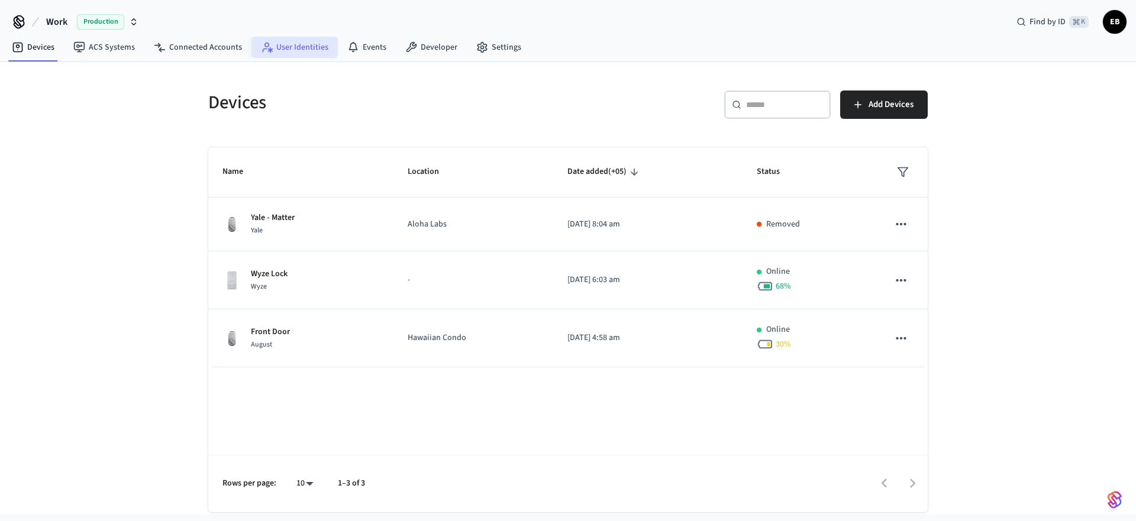
click at [301, 42] on link "User Identities" at bounding box center [294, 47] width 86 height 21
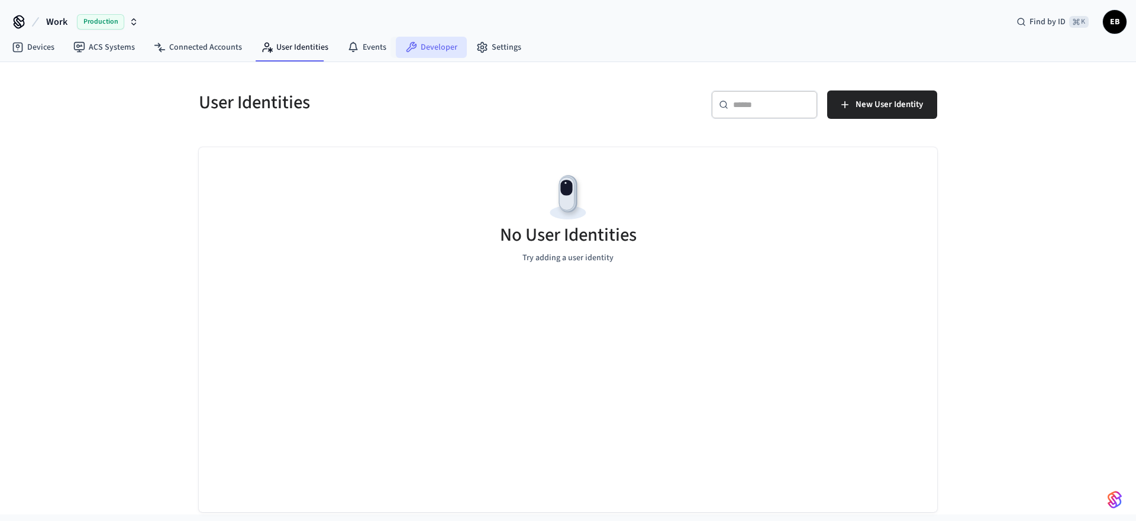
click at [417, 44] on link "Developer" at bounding box center [431, 47] width 71 height 21
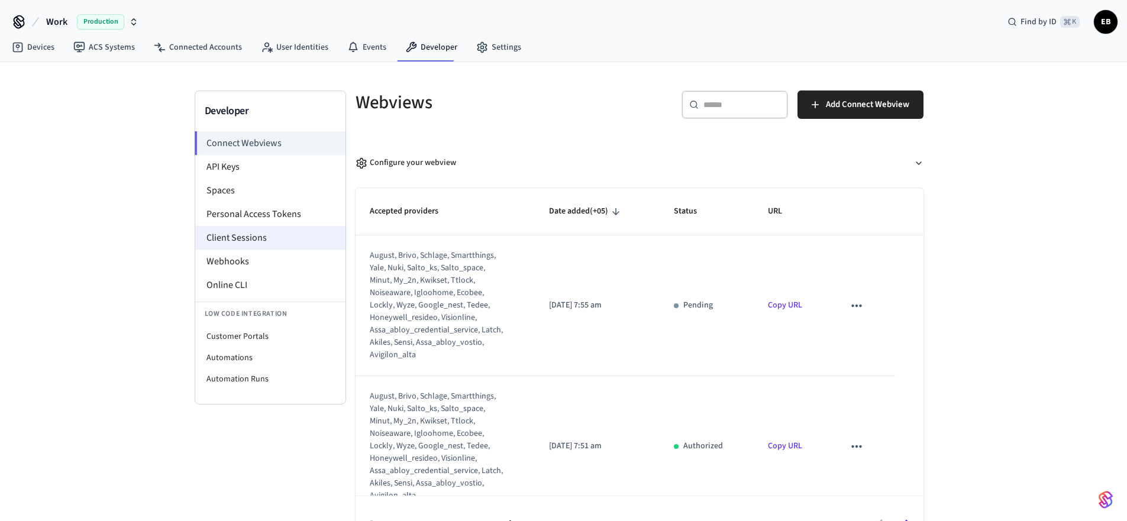
click at [282, 228] on li "Client Sessions" at bounding box center [270, 238] width 150 height 24
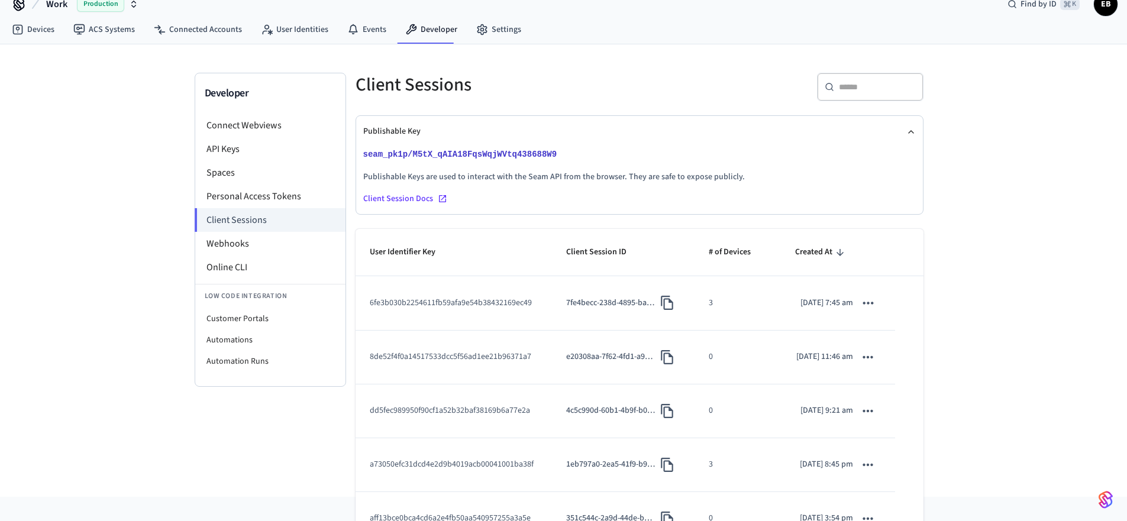
scroll to position [53, 0]
click at [488, 319] on td "8de52f4f0a14517533dcc5f56ad1ee21b96371a7" at bounding box center [454, 305] width 196 height 54
copy td "8de52f4f0a14517533dcc5f56ad1ee21b96371a7"
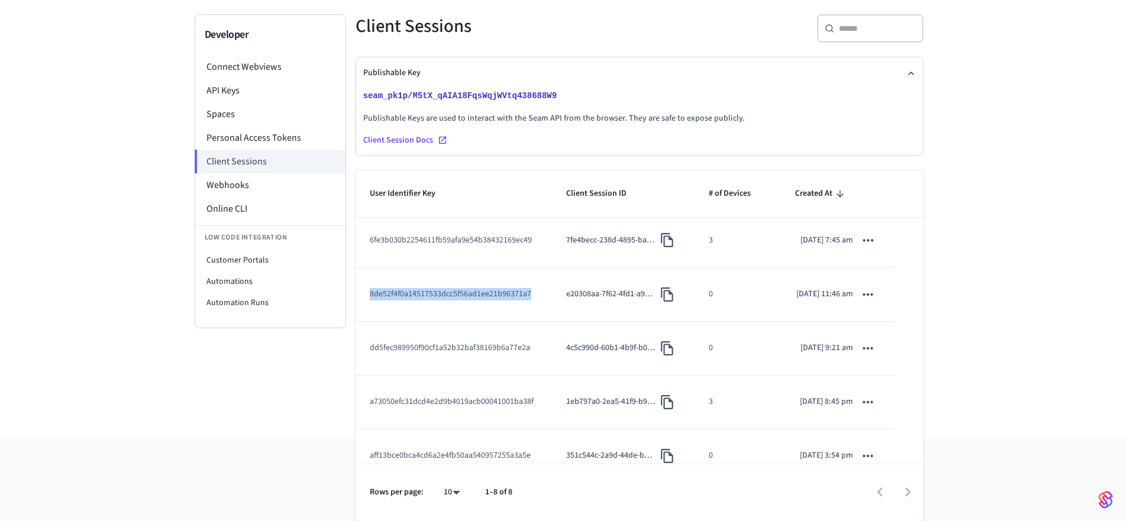
scroll to position [0, 0]
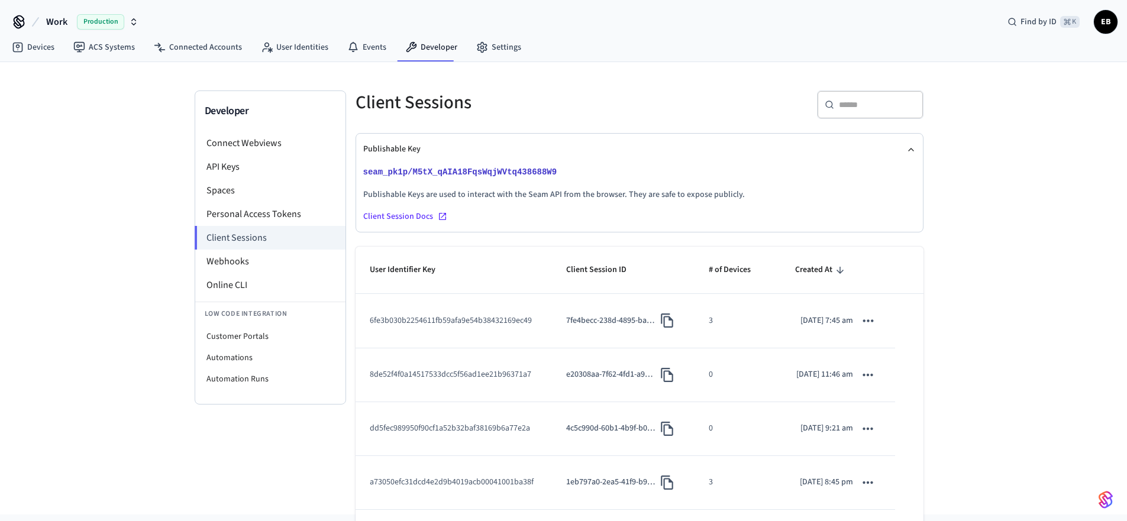
click at [495, 342] on td "6fe3b030b2254611fb59afa9e54b38432169ec49" at bounding box center [454, 321] width 196 height 54
copy td "6fe3b030b2254611fb59afa9e54b38432169ec49"
click at [47, 49] on link "Devices" at bounding box center [33, 47] width 62 height 21
